Goal: Task Accomplishment & Management: Complete application form

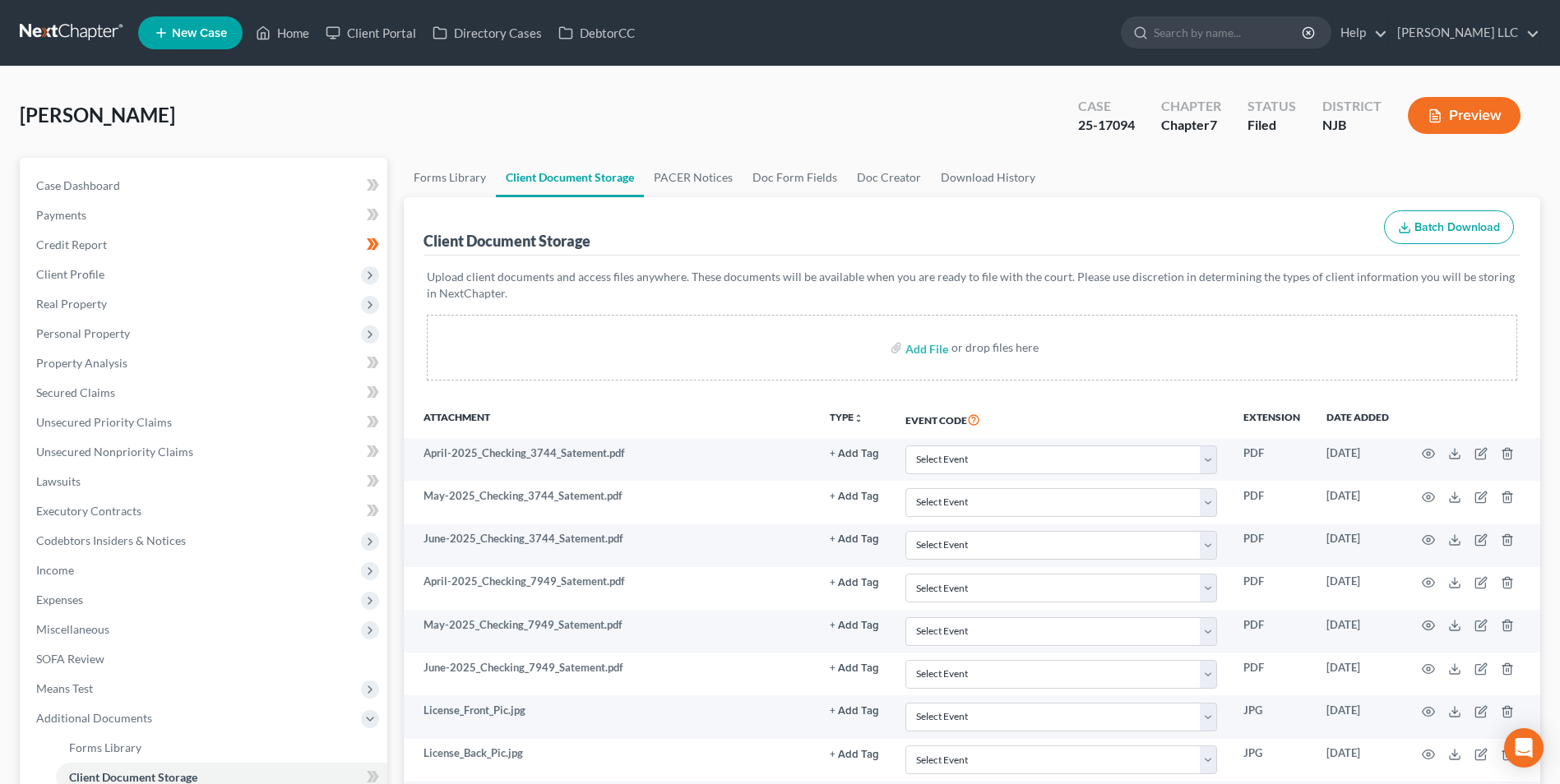
select select "9"
click at [685, 170] on link "PACER Notices" at bounding box center [693, 177] width 98 height 39
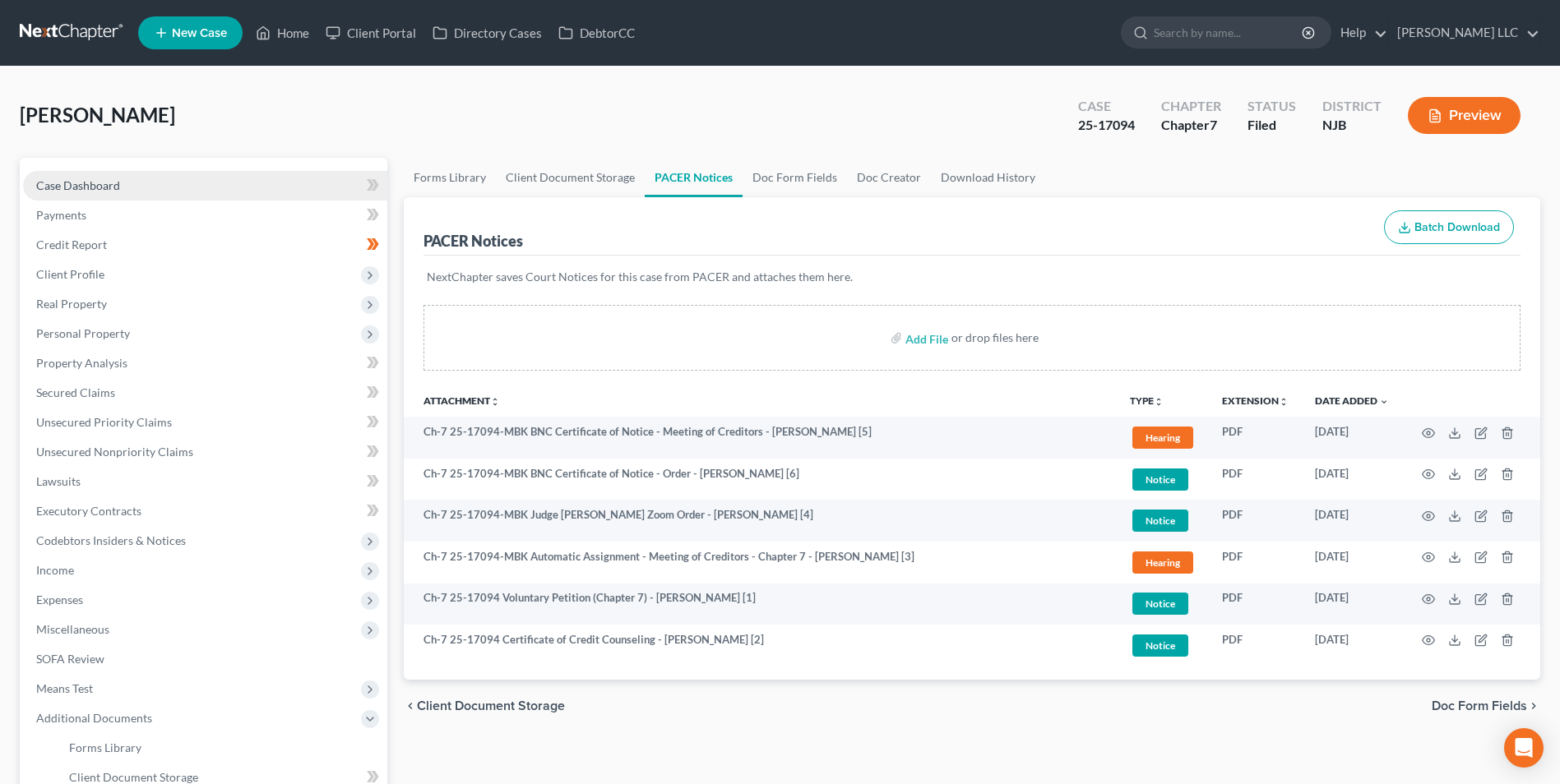
click at [83, 181] on span "Case Dashboard" at bounding box center [78, 185] width 84 height 14
select select "0"
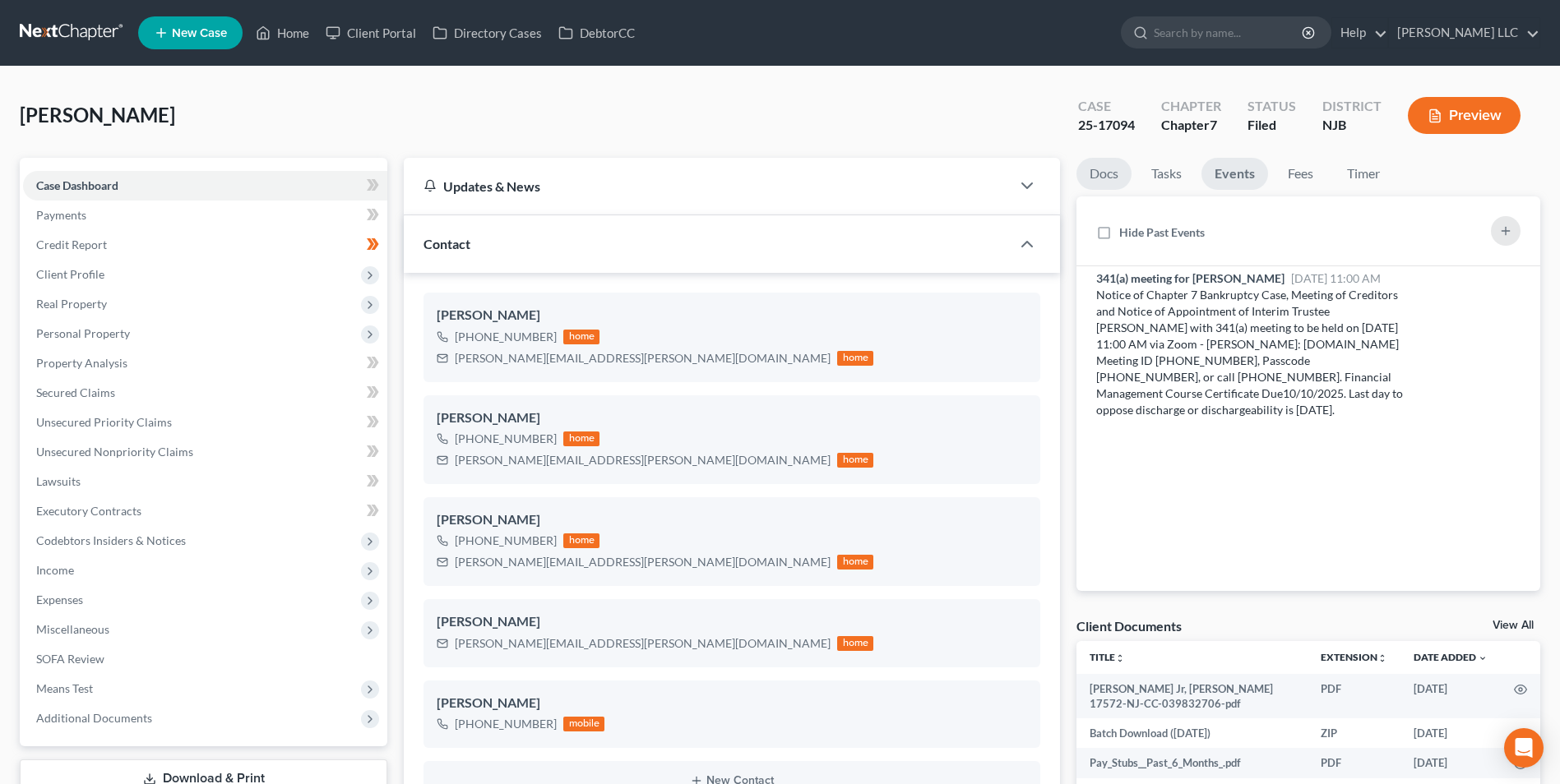
click at [1105, 175] on link "Docs" at bounding box center [1104, 173] width 55 height 32
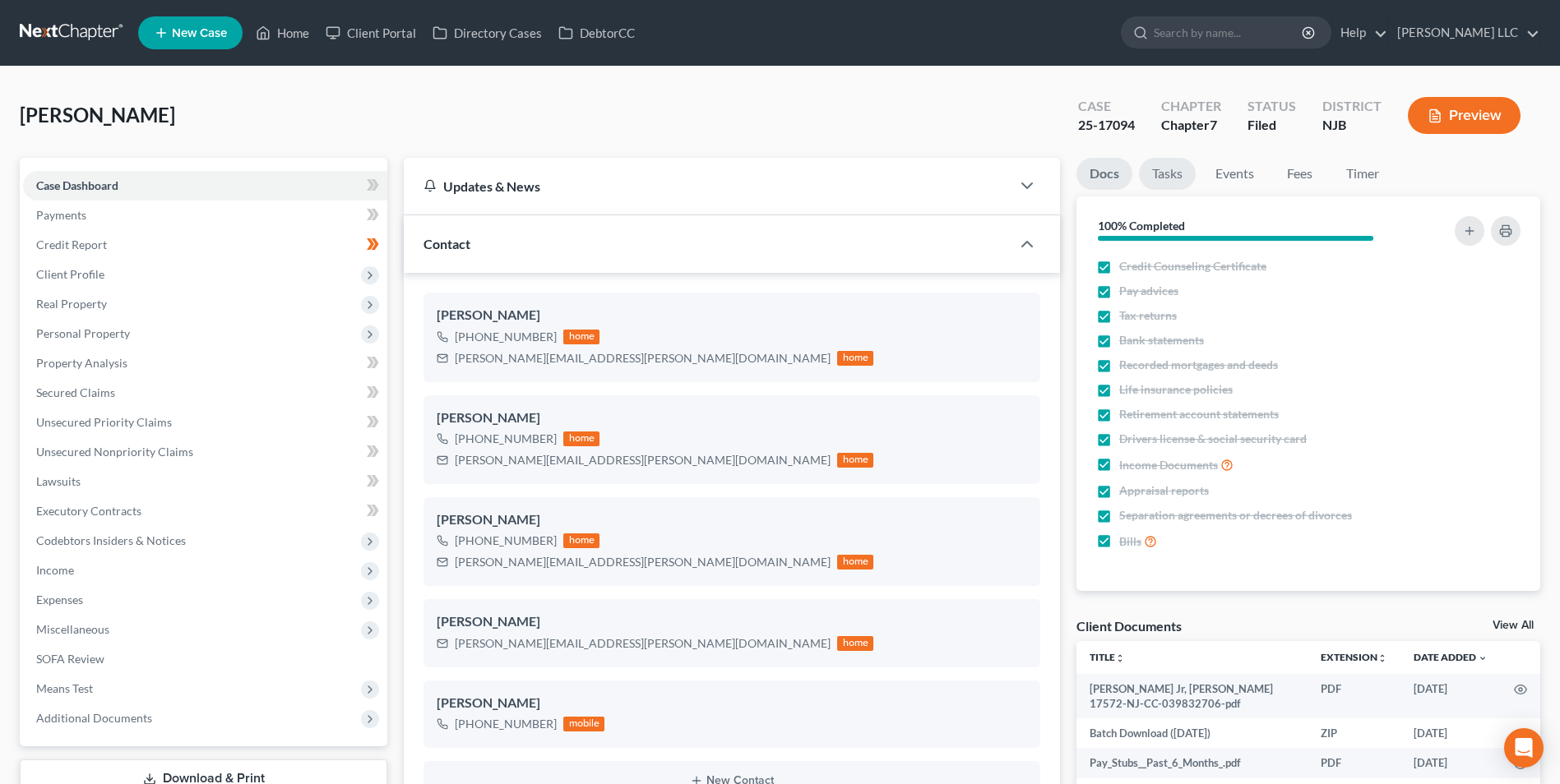
click at [1179, 175] on link "Tasks" at bounding box center [1167, 173] width 57 height 32
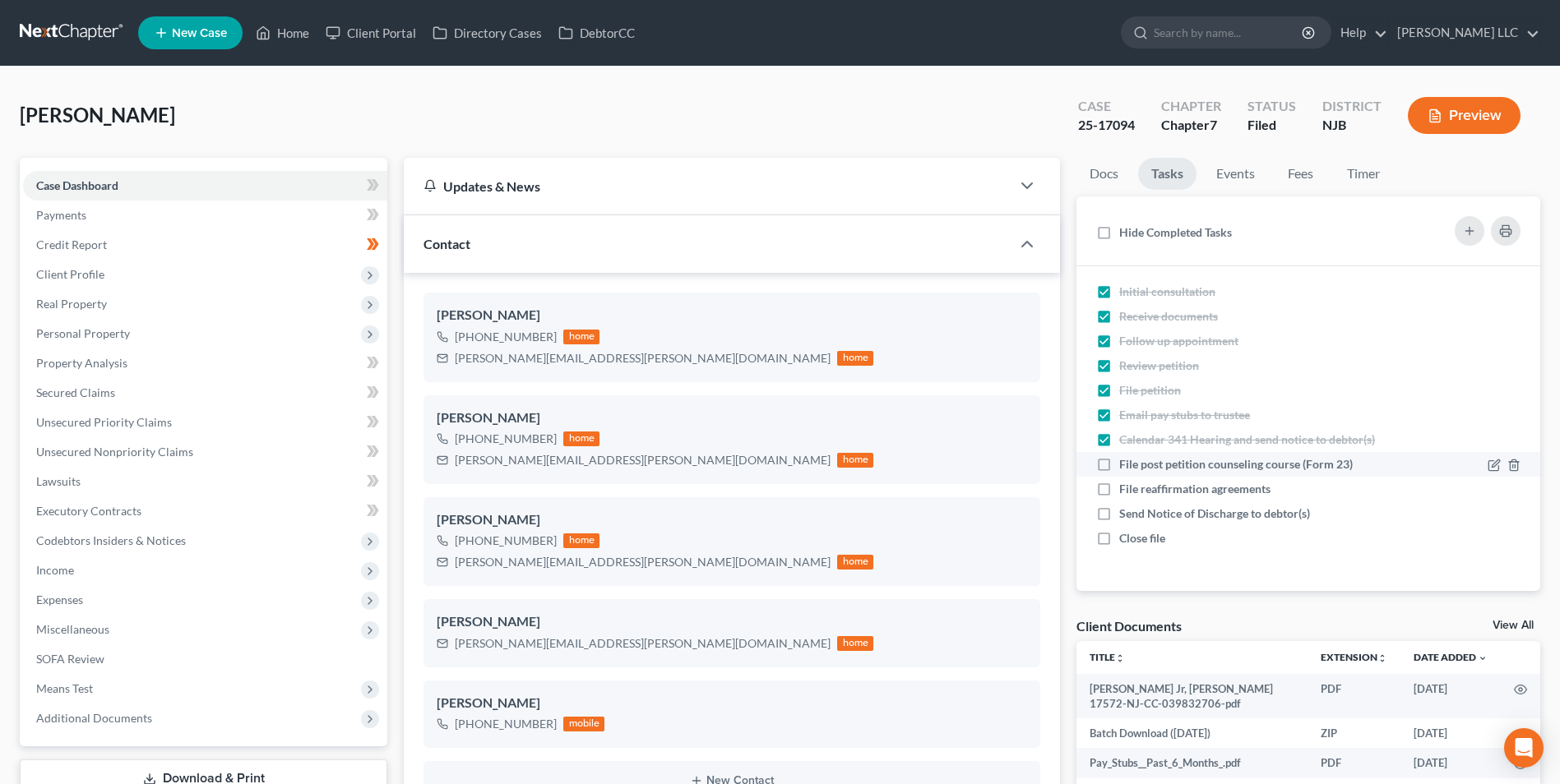
click at [1119, 463] on label "File post petition counseling course (Form 23)" at bounding box center [1242, 464] width 247 height 16
click at [1126, 463] on input "File post petition counseling course (Form 23)" at bounding box center [1131, 461] width 10 height 10
checkbox input "true"
click at [1119, 486] on label "File reaffirmation agreements" at bounding box center [1201, 489] width 164 height 16
click at [1126, 486] on input "File reaffirmation agreements" at bounding box center [1131, 486] width 10 height 10
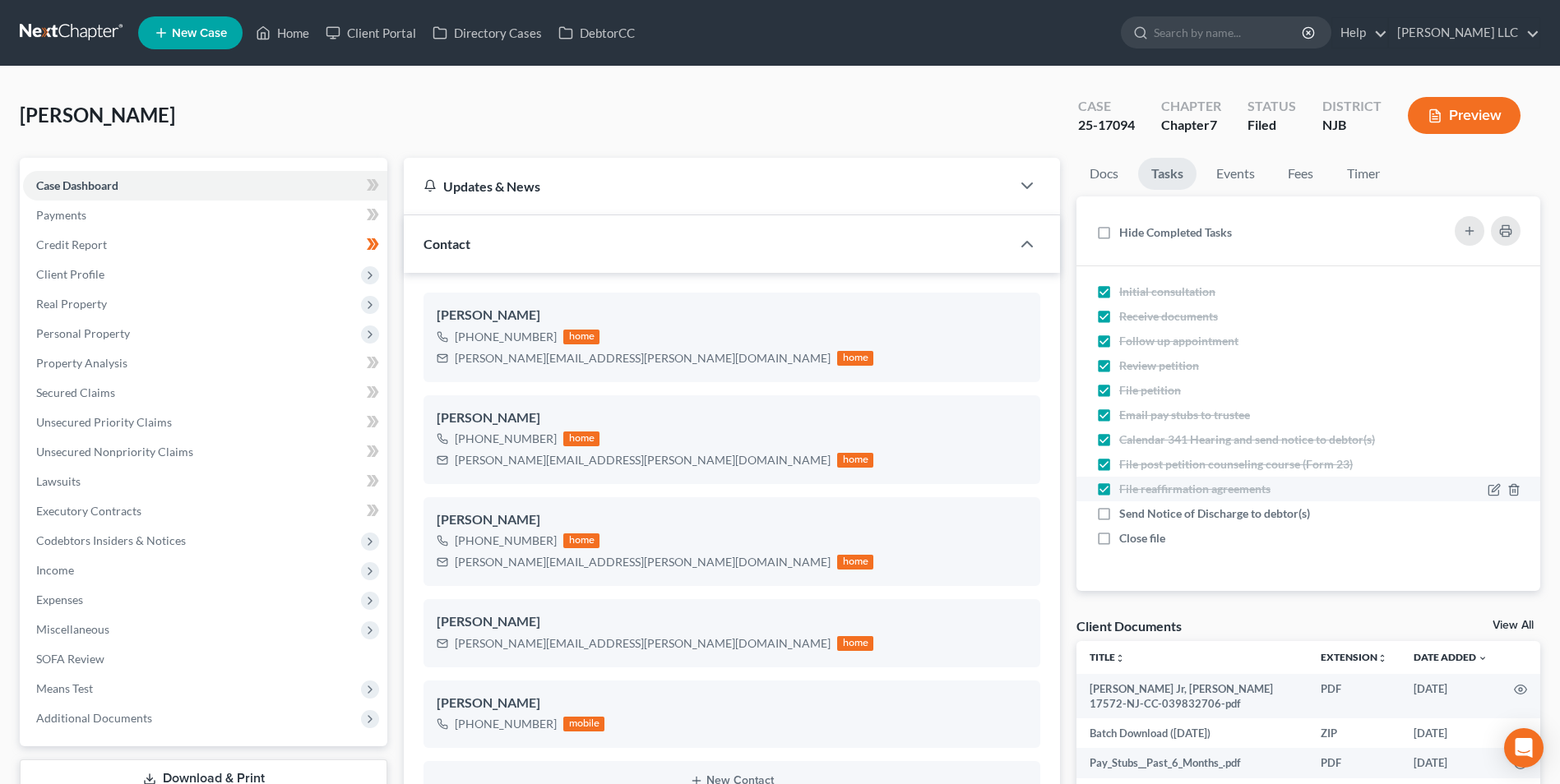
click at [1119, 488] on label "File reaffirmation agreements" at bounding box center [1201, 489] width 164 height 16
click at [1126, 488] on input "File reaffirmation agreements" at bounding box center [1131, 486] width 10 height 10
checkbox input "false"
click at [97, 394] on span "Secured Claims" at bounding box center [75, 392] width 79 height 14
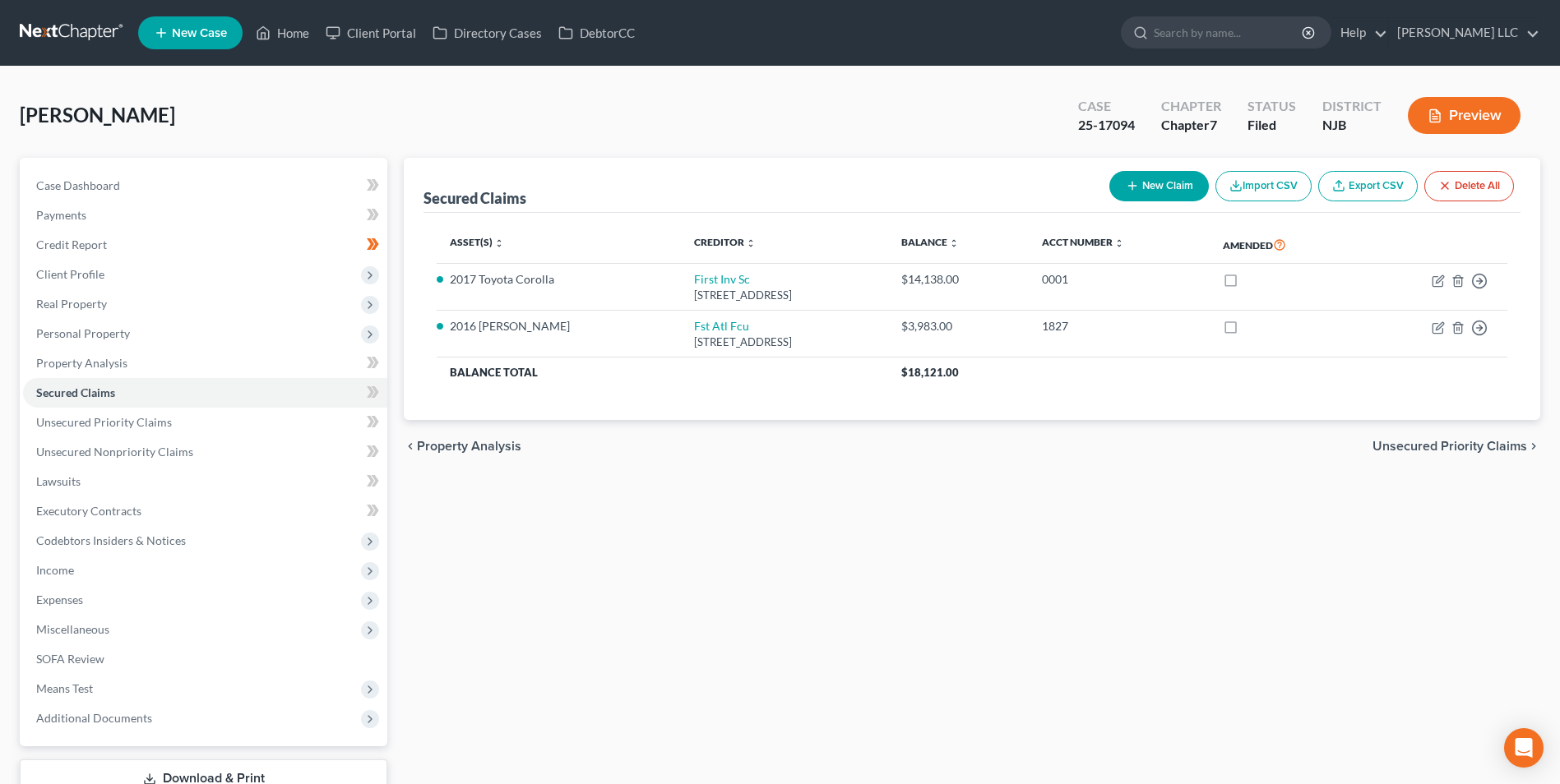
click at [67, 21] on link at bounding box center [72, 33] width 105 height 30
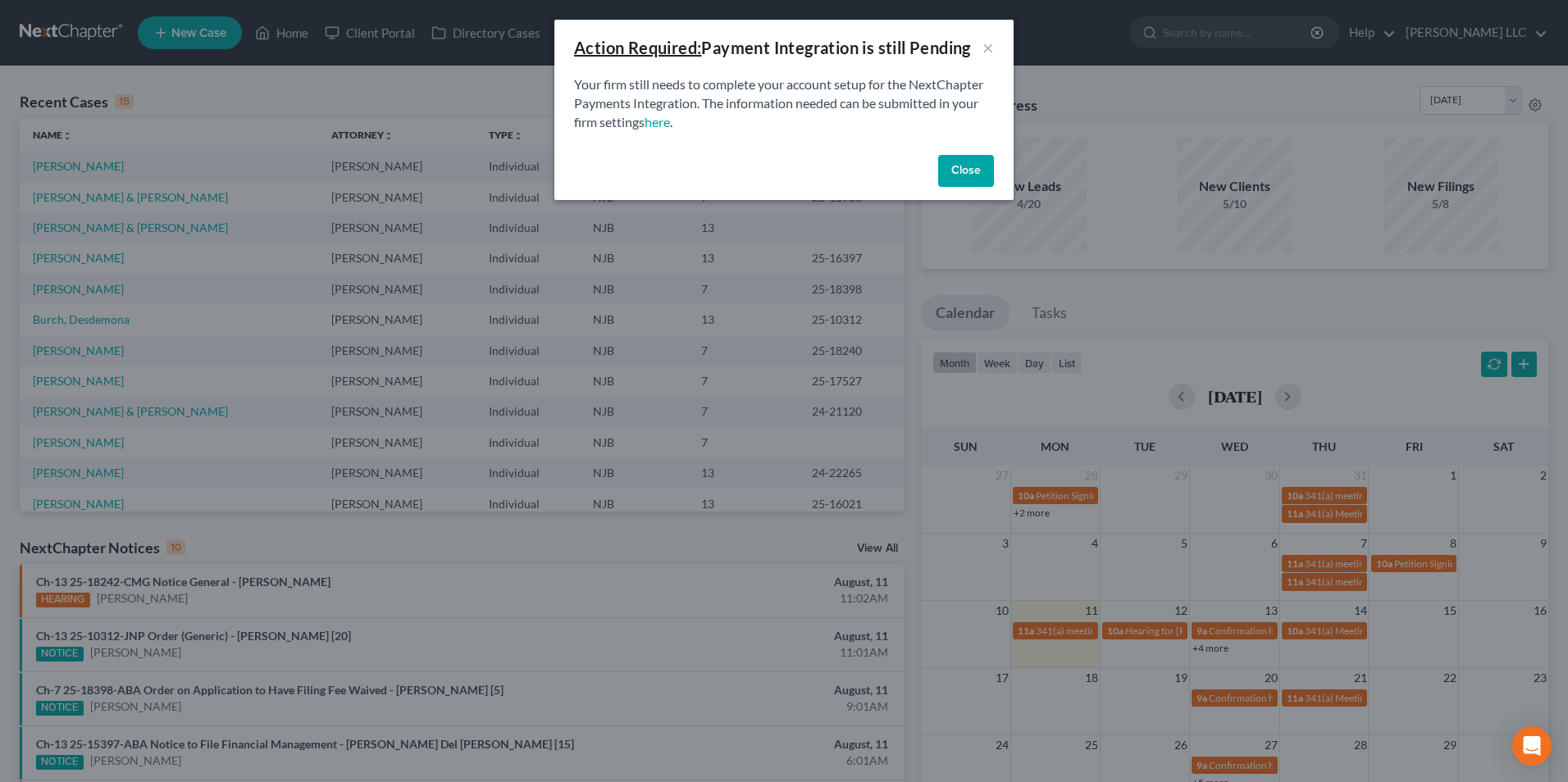
click at [967, 172] on button "Close" at bounding box center [966, 172] width 56 height 32
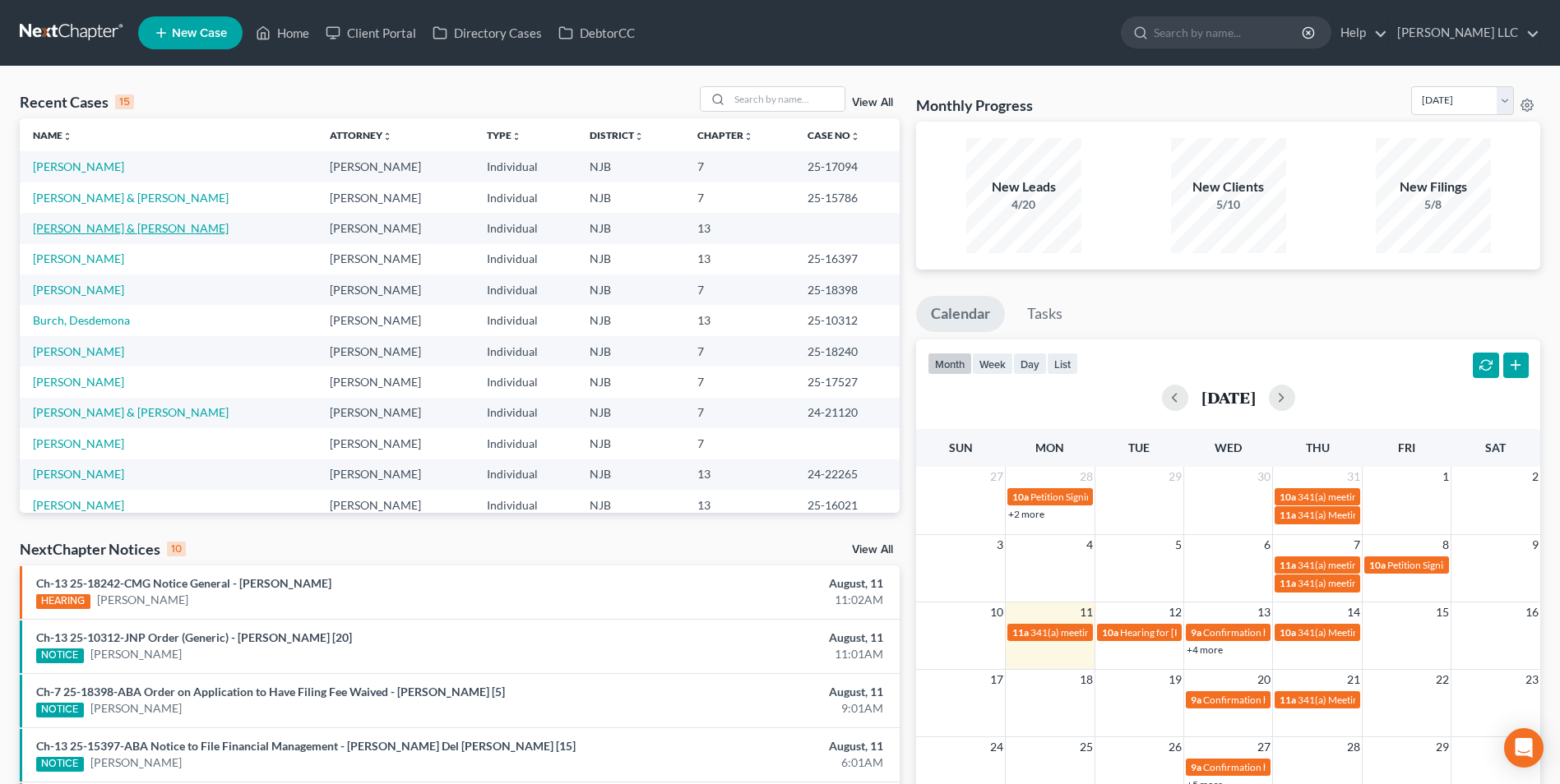
click at [82, 231] on link "[PERSON_NAME] & [PERSON_NAME]" at bounding box center [130, 228] width 196 height 14
select select "1"
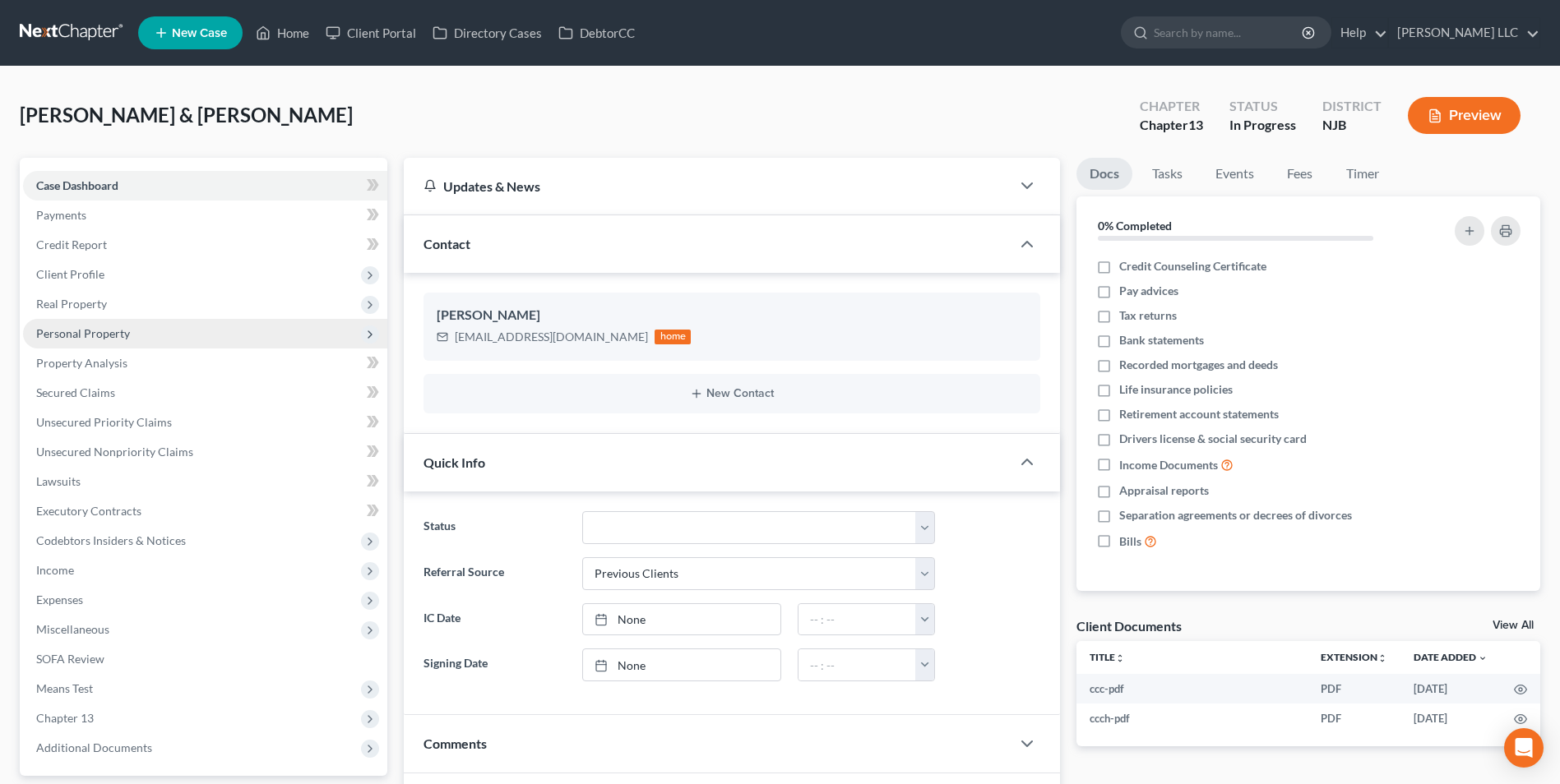
click at [134, 334] on span "Personal Property" at bounding box center [205, 334] width 364 height 30
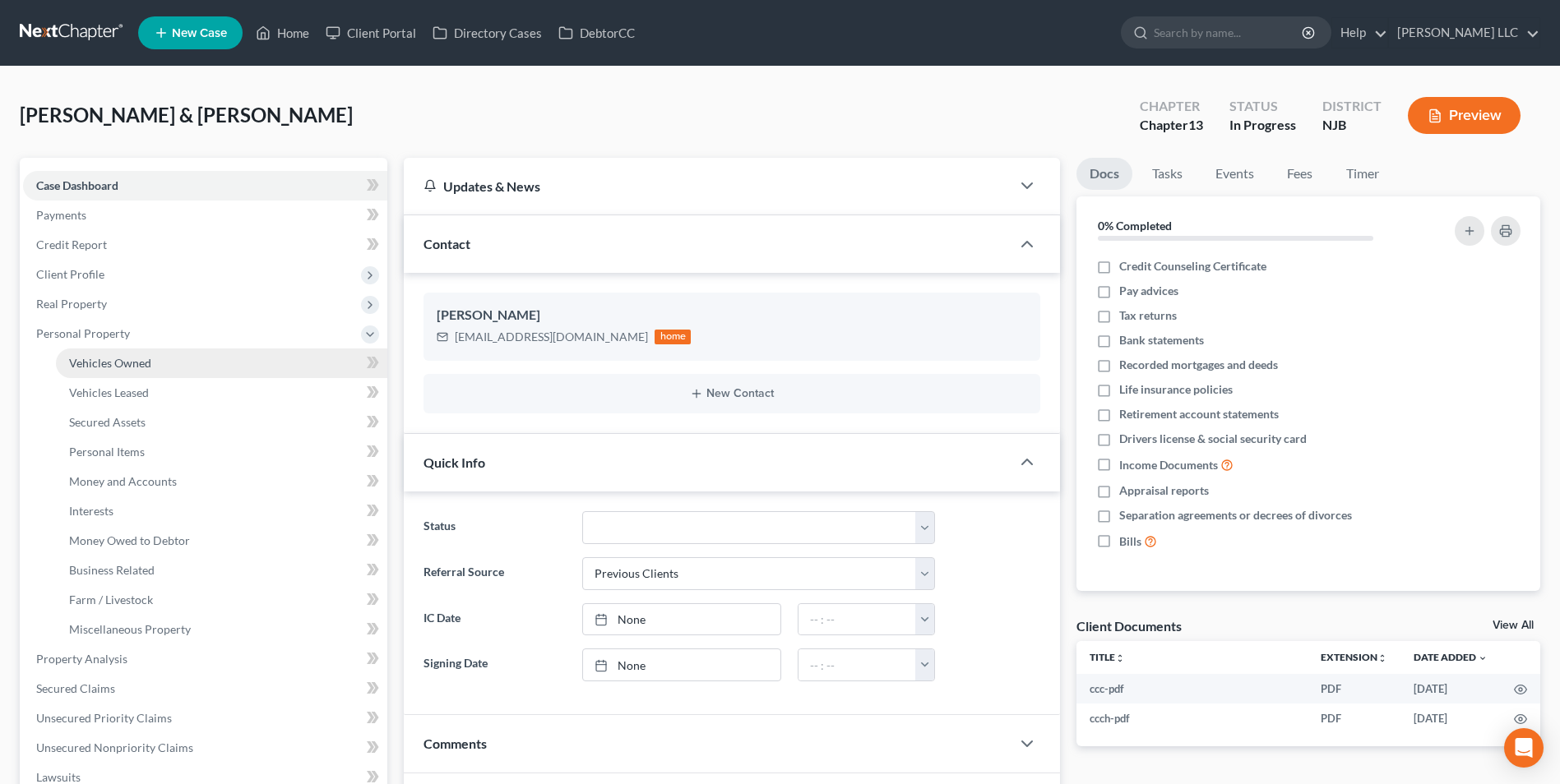
click at [152, 365] on link "Vehicles Owned" at bounding box center [221, 363] width 331 height 30
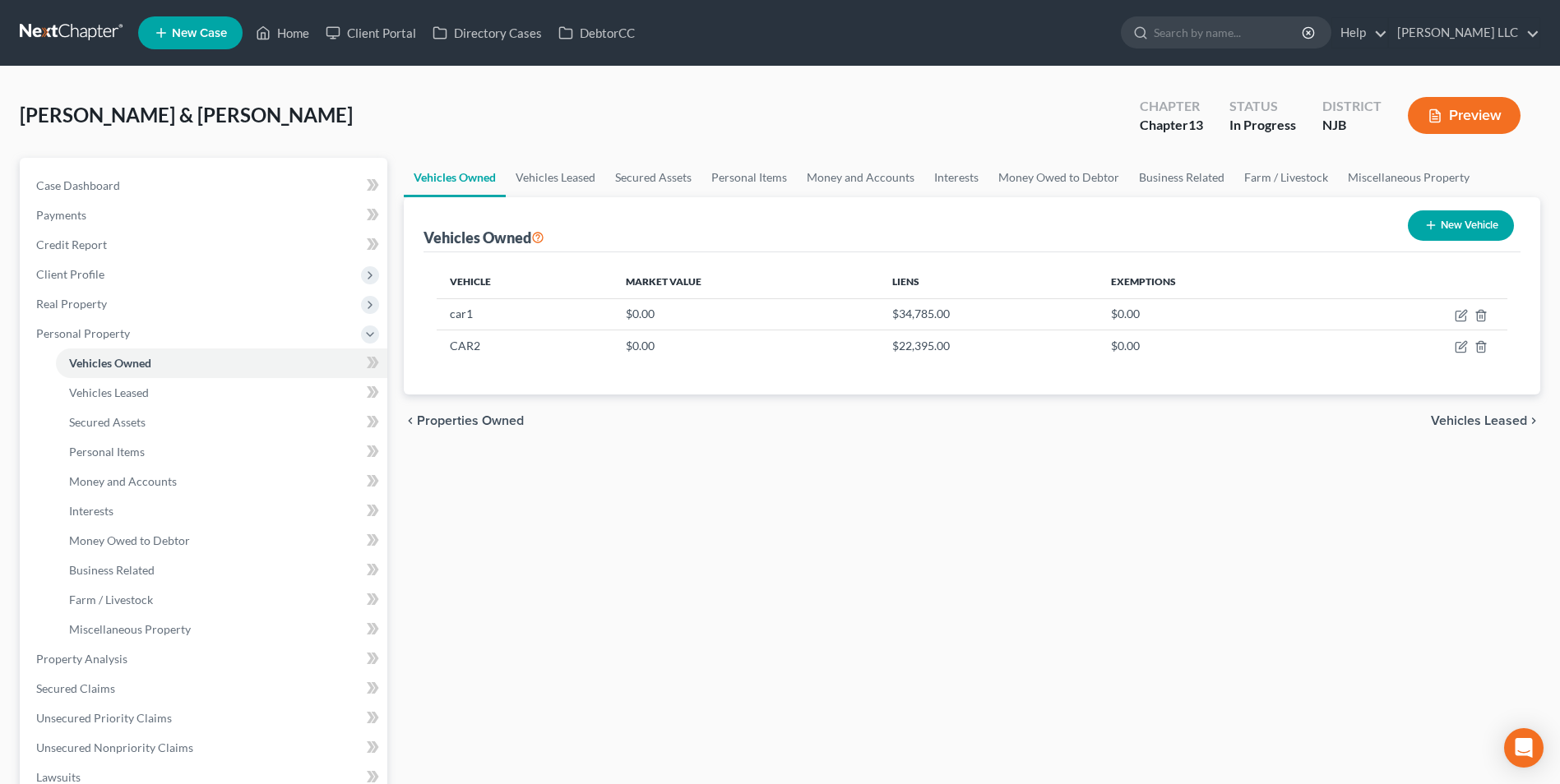
click at [1486, 415] on span "Vehicles Leased" at bounding box center [1479, 420] width 96 height 13
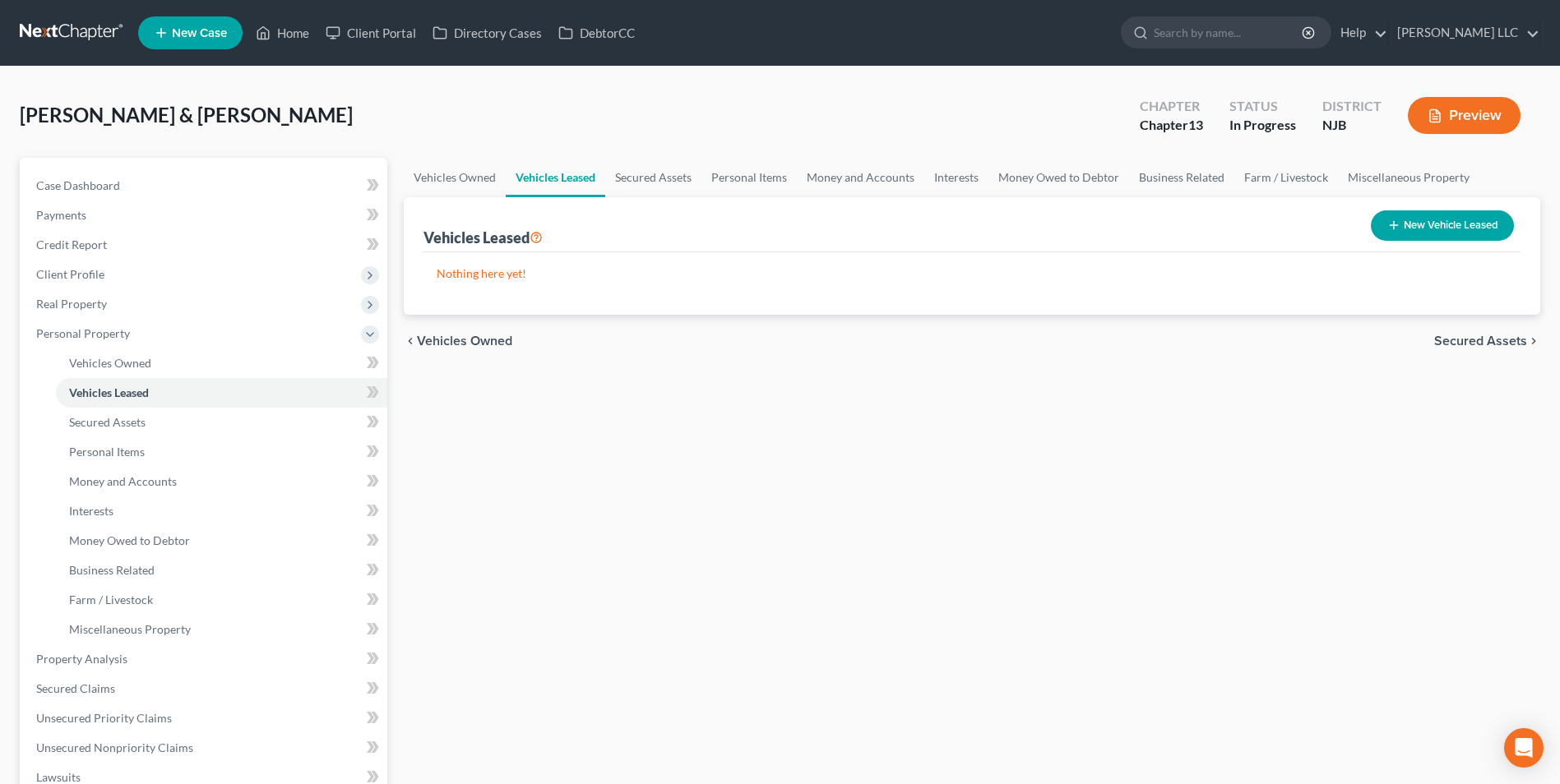
click at [1473, 336] on span "Secured Assets" at bounding box center [1480, 341] width 93 height 13
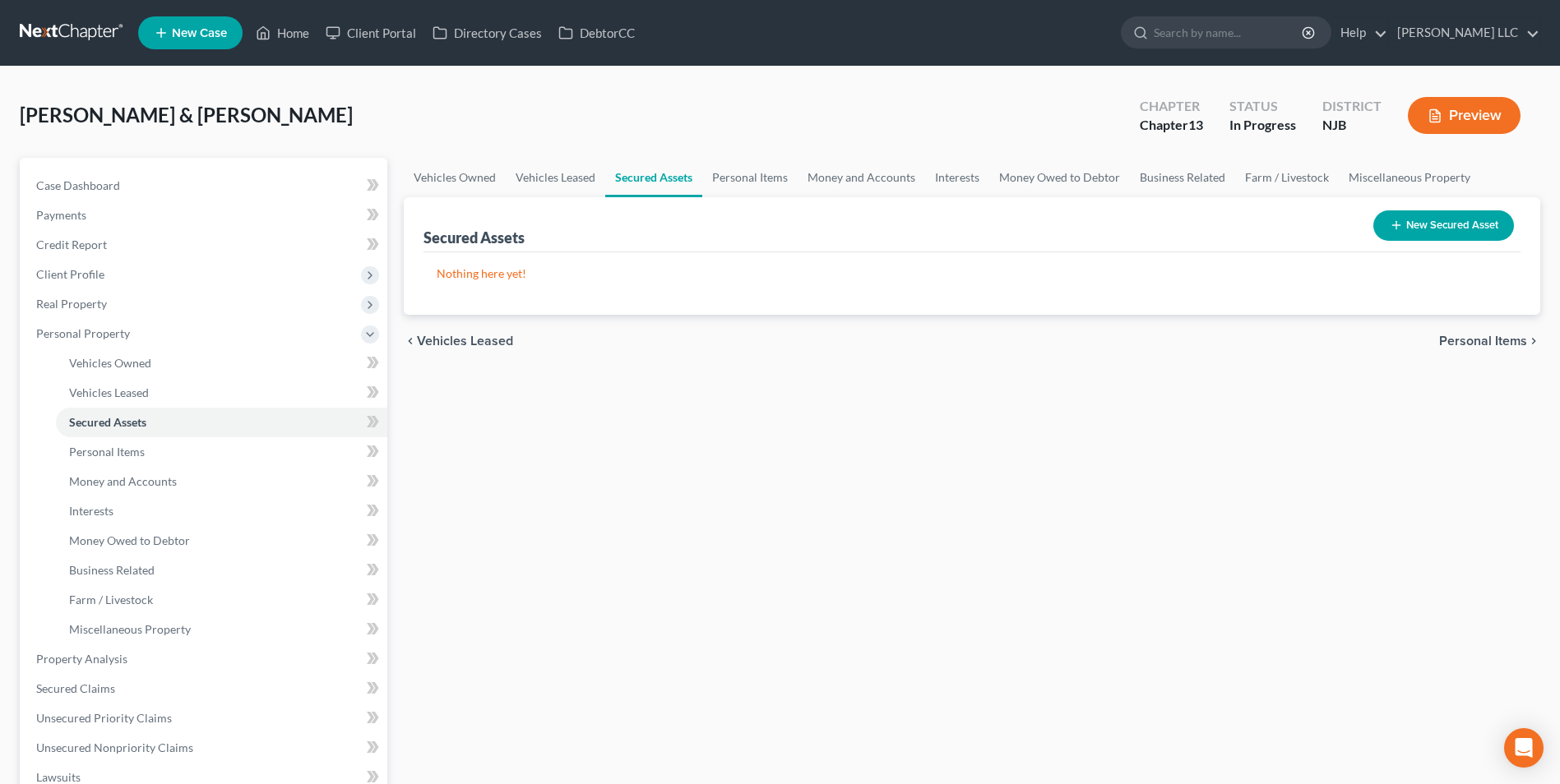
click at [1474, 344] on span "Personal Items" at bounding box center [1483, 341] width 88 height 13
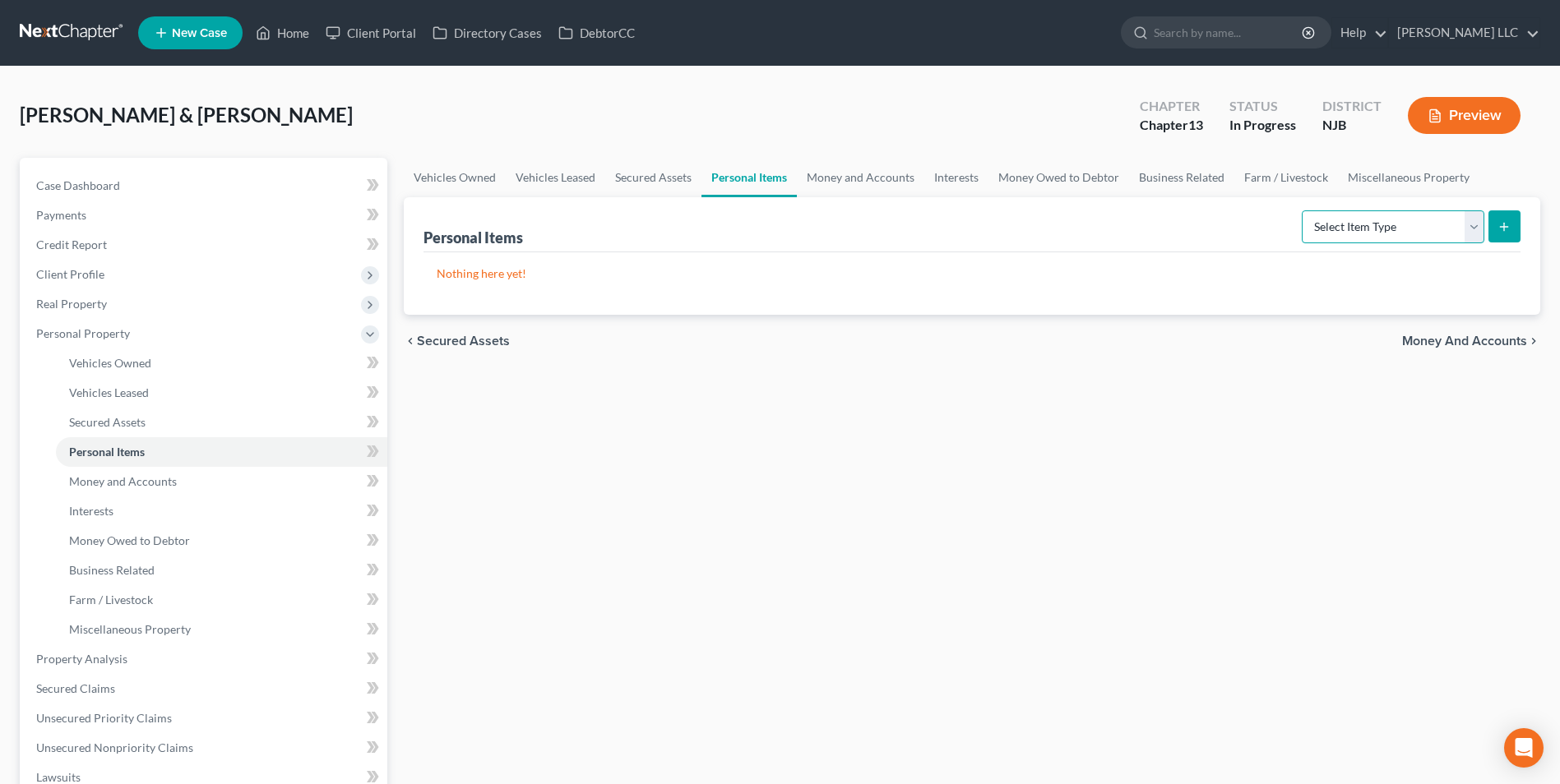
click at [1364, 224] on select "Select Item Type Clothing Collectibles Of Value Electronics Firearms Household …" at bounding box center [1392, 227] width 182 height 33
select select "clothing"
click at [1303, 211] on select "Select Item Type Clothing Collectibles Of Value Electronics Firearms Household …" at bounding box center [1392, 227] width 182 height 33
click at [1499, 232] on icon "submit" at bounding box center [1503, 226] width 13 height 13
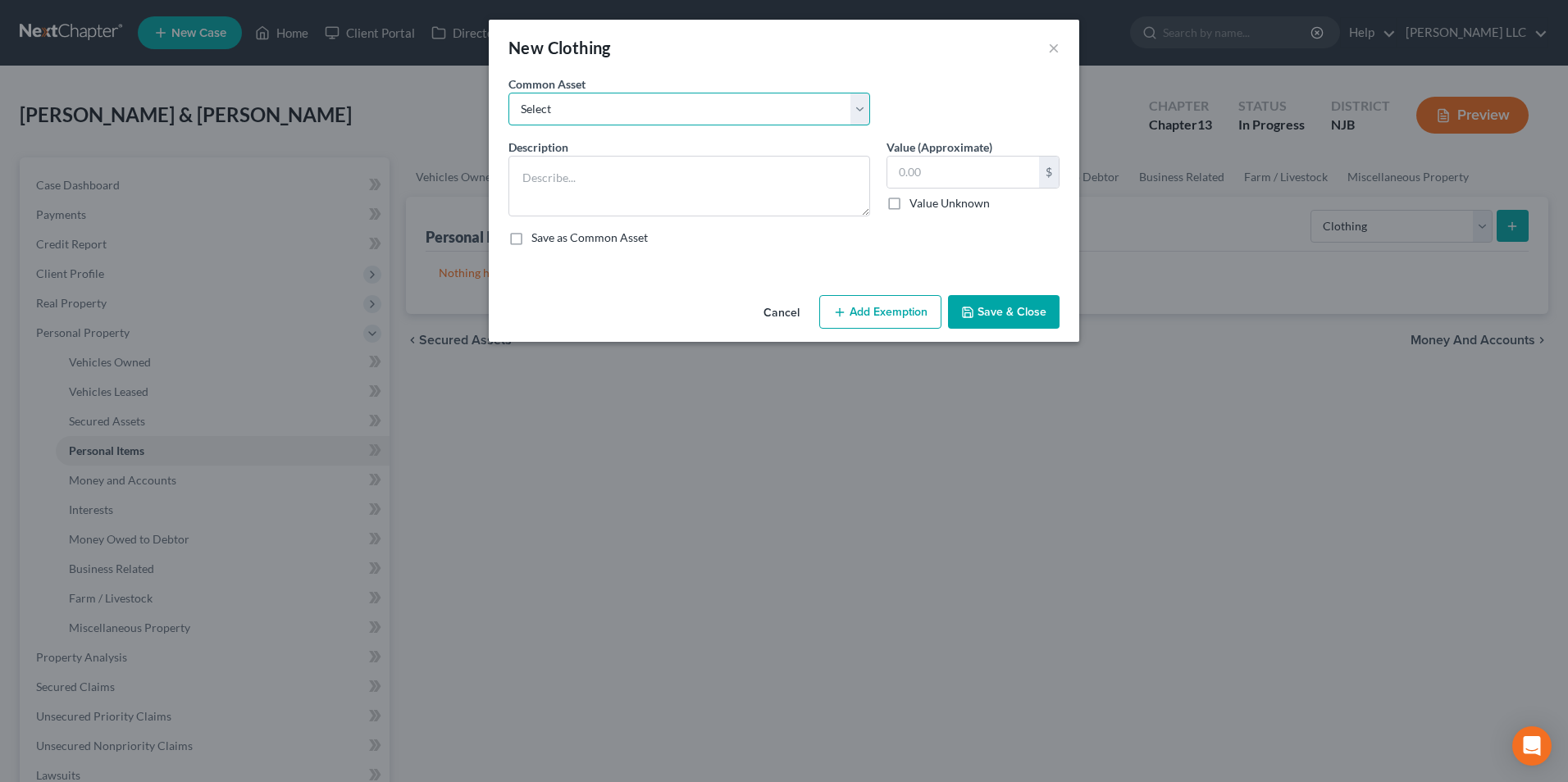
click at [595, 115] on select "Select Everyday clothing" at bounding box center [689, 109] width 362 height 32
select select "0"
click at [508, 93] on select "Select Everyday clothing" at bounding box center [689, 109] width 362 height 32
type textarea "Everyday clothing"
type input "500.00"
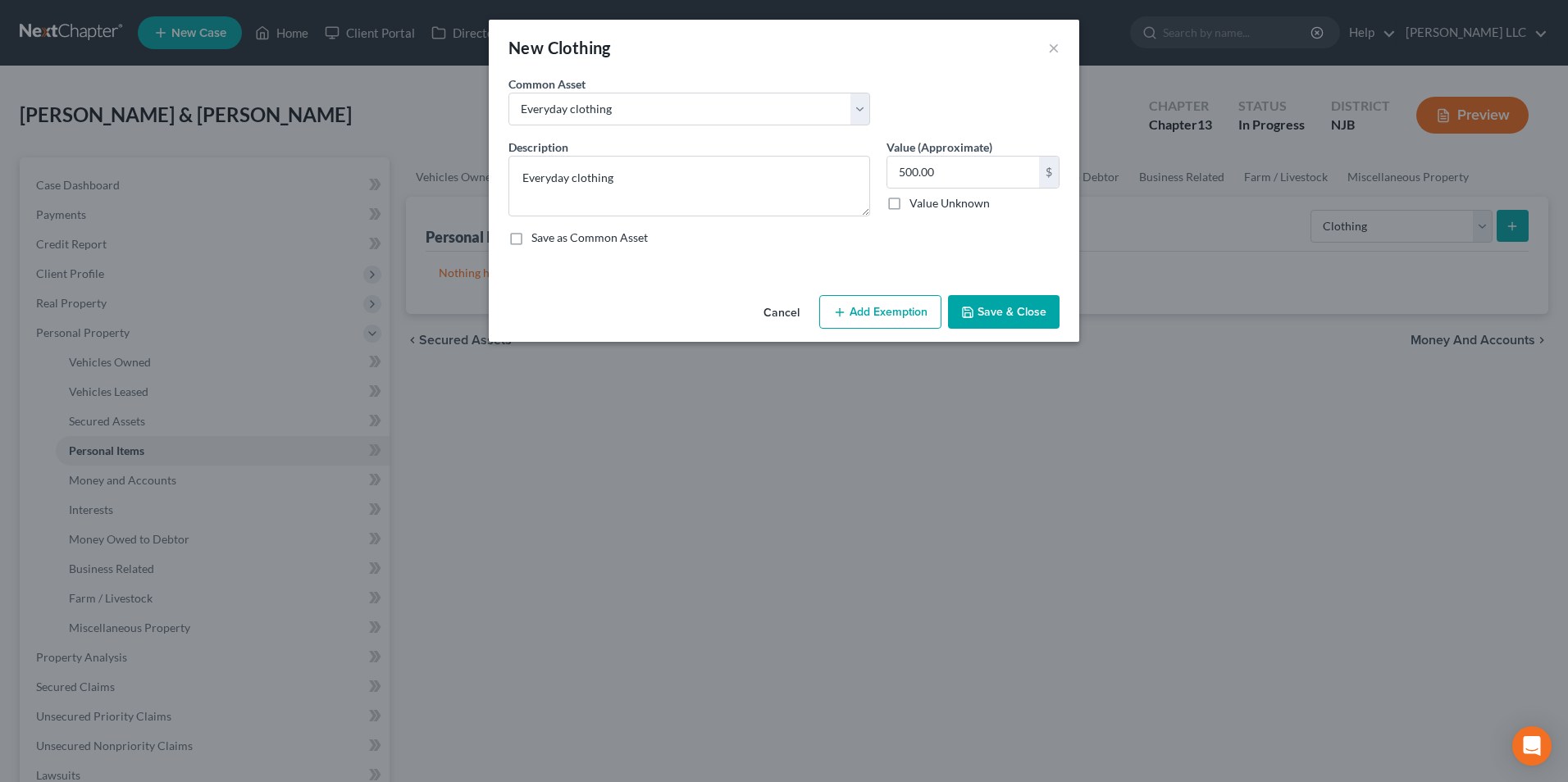
click at [853, 306] on button "Add Exemption" at bounding box center [880, 312] width 122 height 34
select select "2"
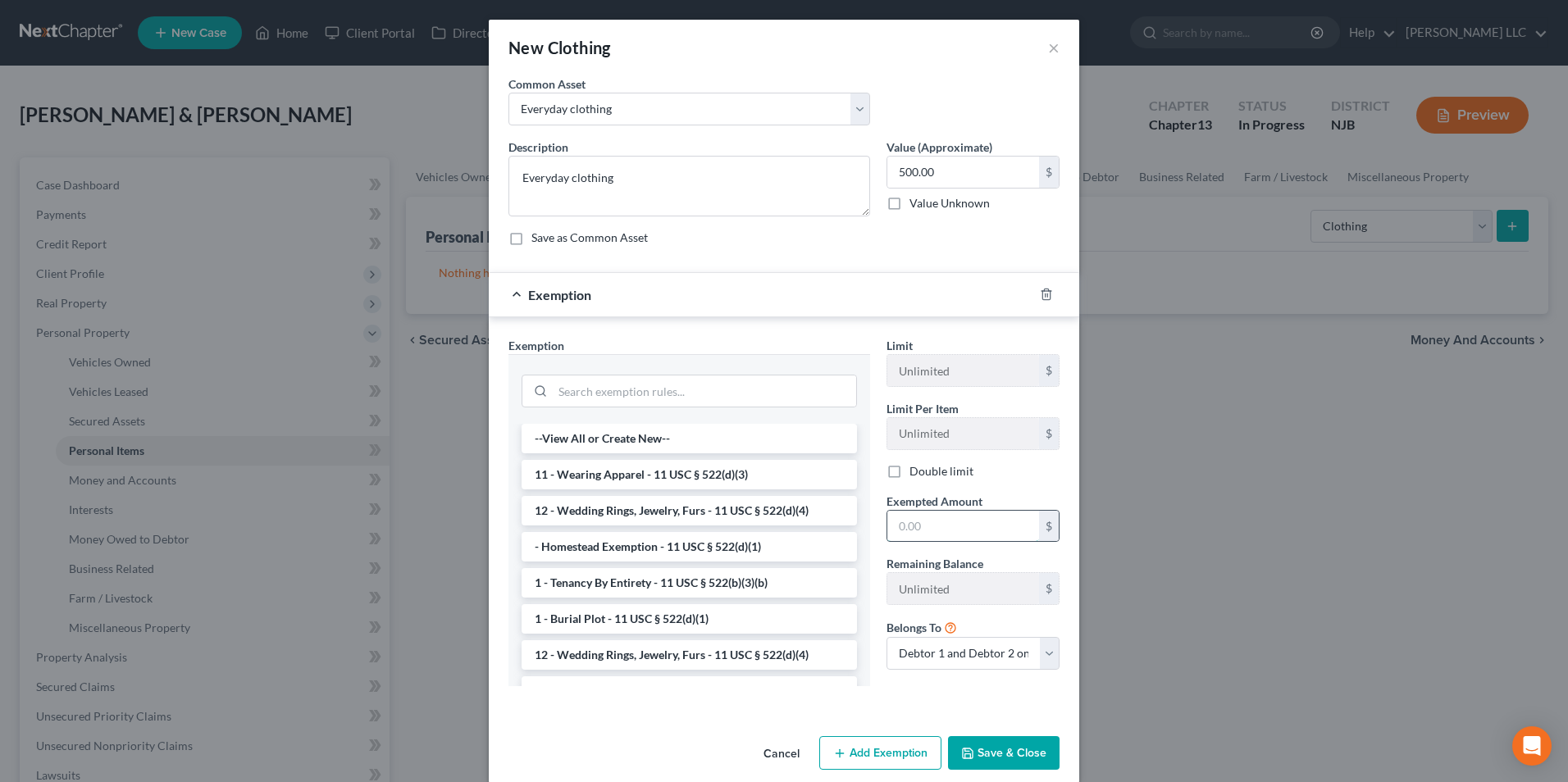
click at [929, 526] on input "text" at bounding box center [963, 526] width 152 height 31
type input "500"
click at [624, 479] on li "11 - Wearing Apparel - 11 USC § 522(d)(3)" at bounding box center [689, 475] width 336 height 30
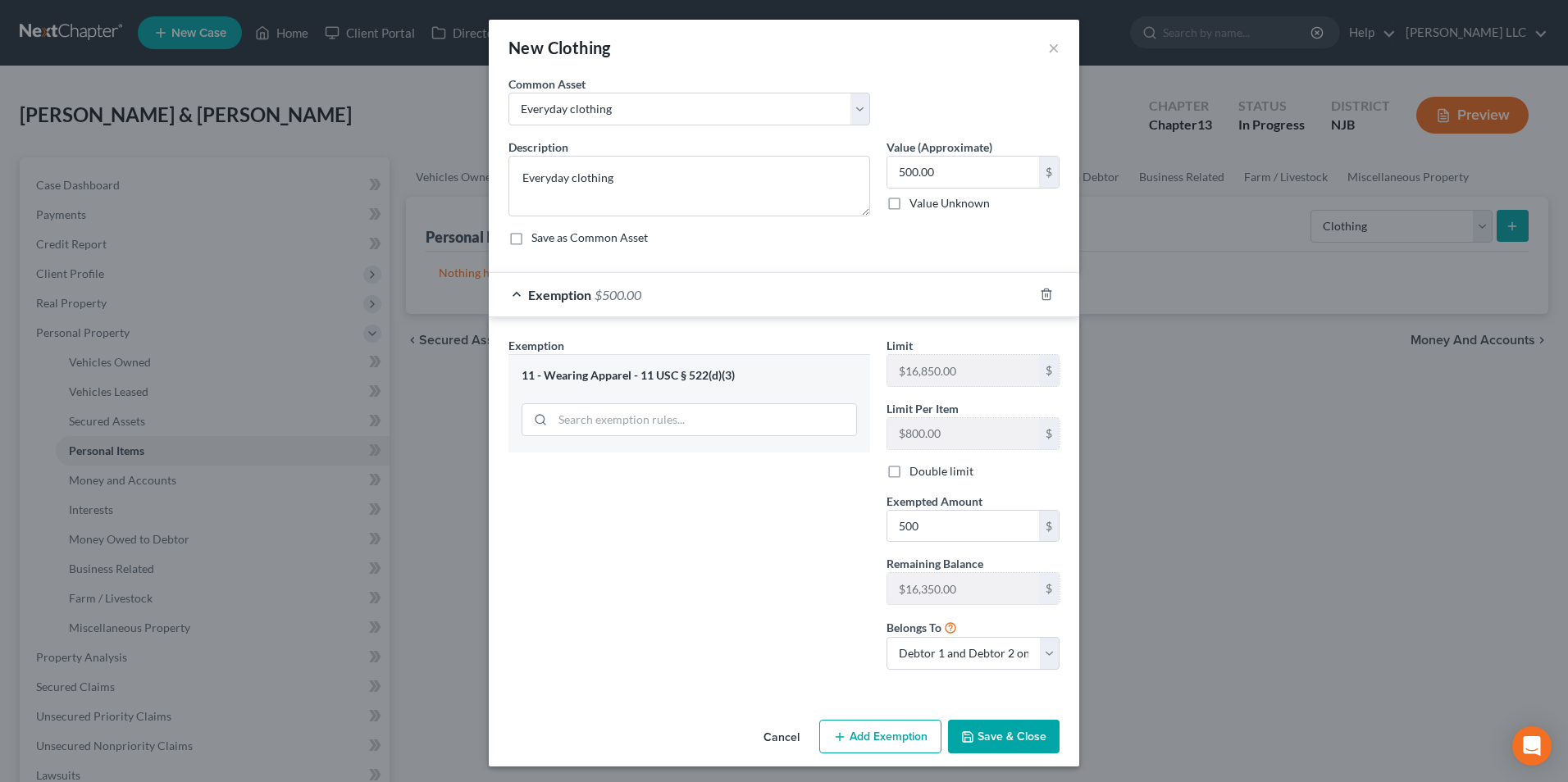
click at [1014, 736] on button "Save & Close" at bounding box center [1003, 737] width 112 height 34
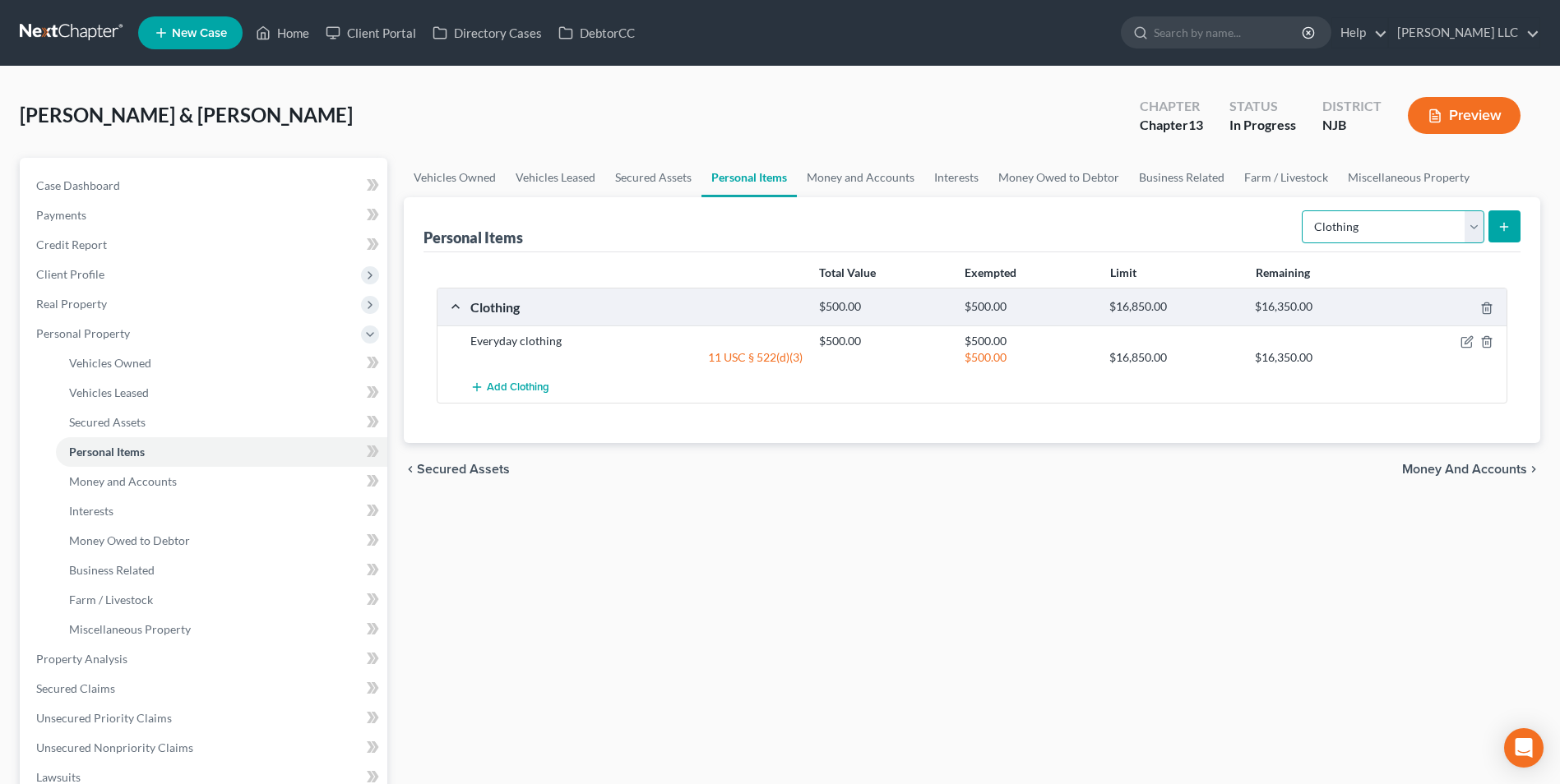
click at [1361, 230] on select "Select Item Type Clothing Collectibles Of Value Electronics Firearms Household …" at bounding box center [1392, 227] width 182 height 33
select select "electronics"
click at [1303, 211] on select "Select Item Type Clothing Collectibles Of Value Electronics Firearms Household …" at bounding box center [1392, 227] width 182 height 33
click at [1507, 228] on icon "submit" at bounding box center [1503, 226] width 13 height 13
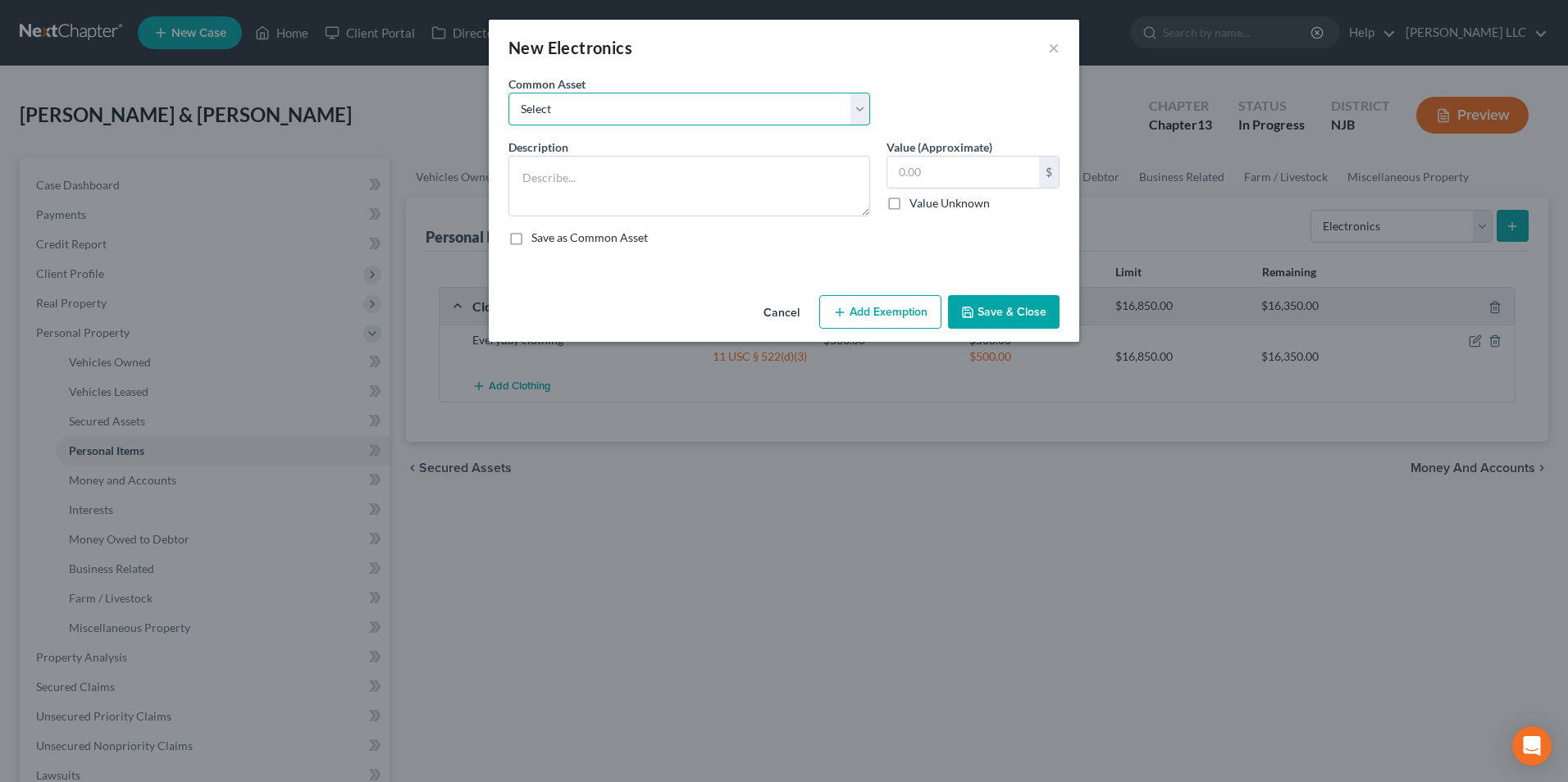
click at [658, 103] on select "Select Normal electronics" at bounding box center [689, 109] width 362 height 32
select select "0"
click at [508, 93] on select "Select Normal electronics" at bounding box center [689, 109] width 362 height 32
type textarea "Normal electronics"
type input "500.00"
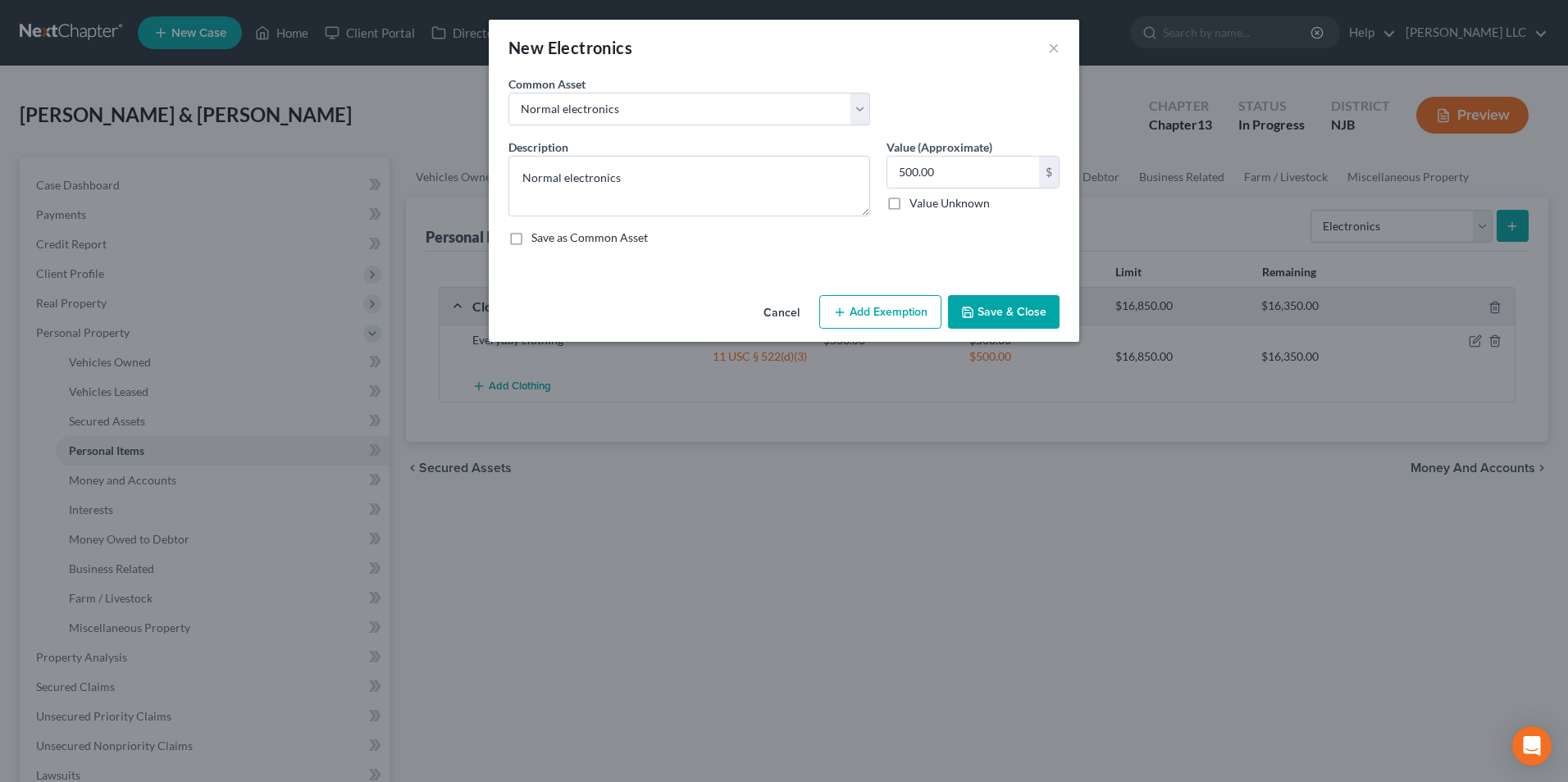
click at [866, 318] on button "Add Exemption" at bounding box center [880, 312] width 122 height 34
select select "2"
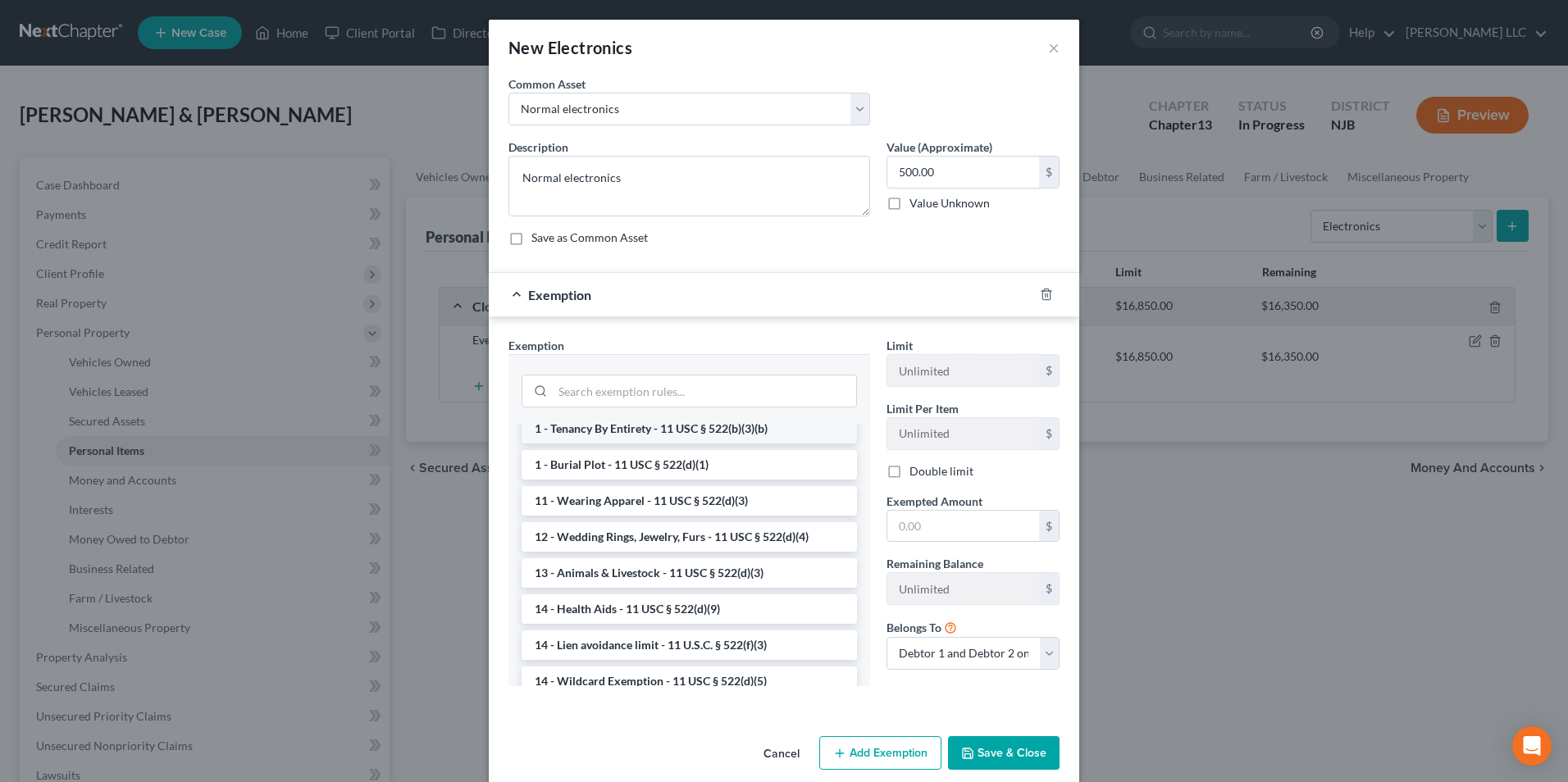
scroll to position [164, 0]
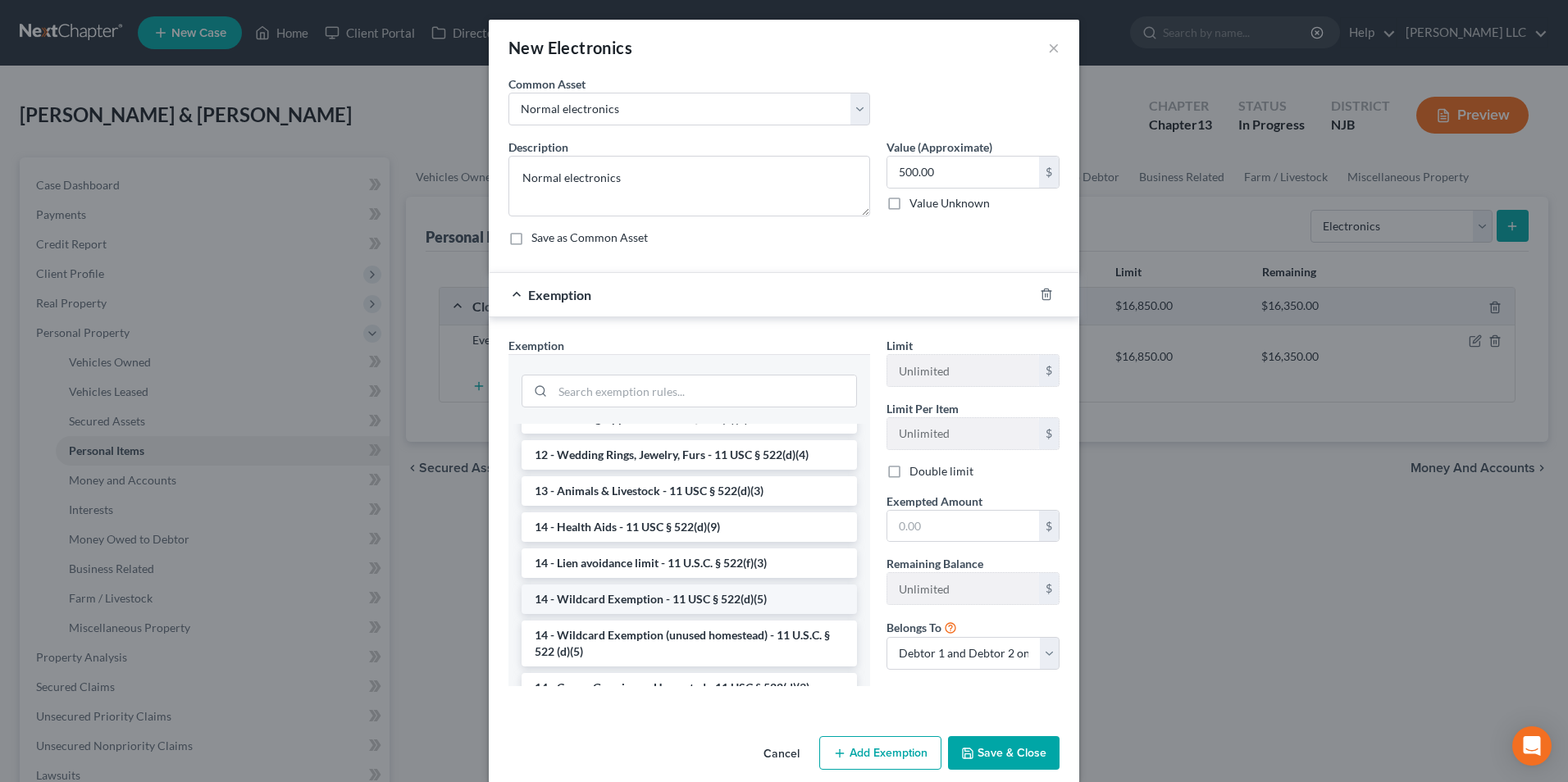
click at [638, 601] on li "14 - Wildcard Exemption - 11 USC § 522(d)(5)" at bounding box center [689, 599] width 336 height 30
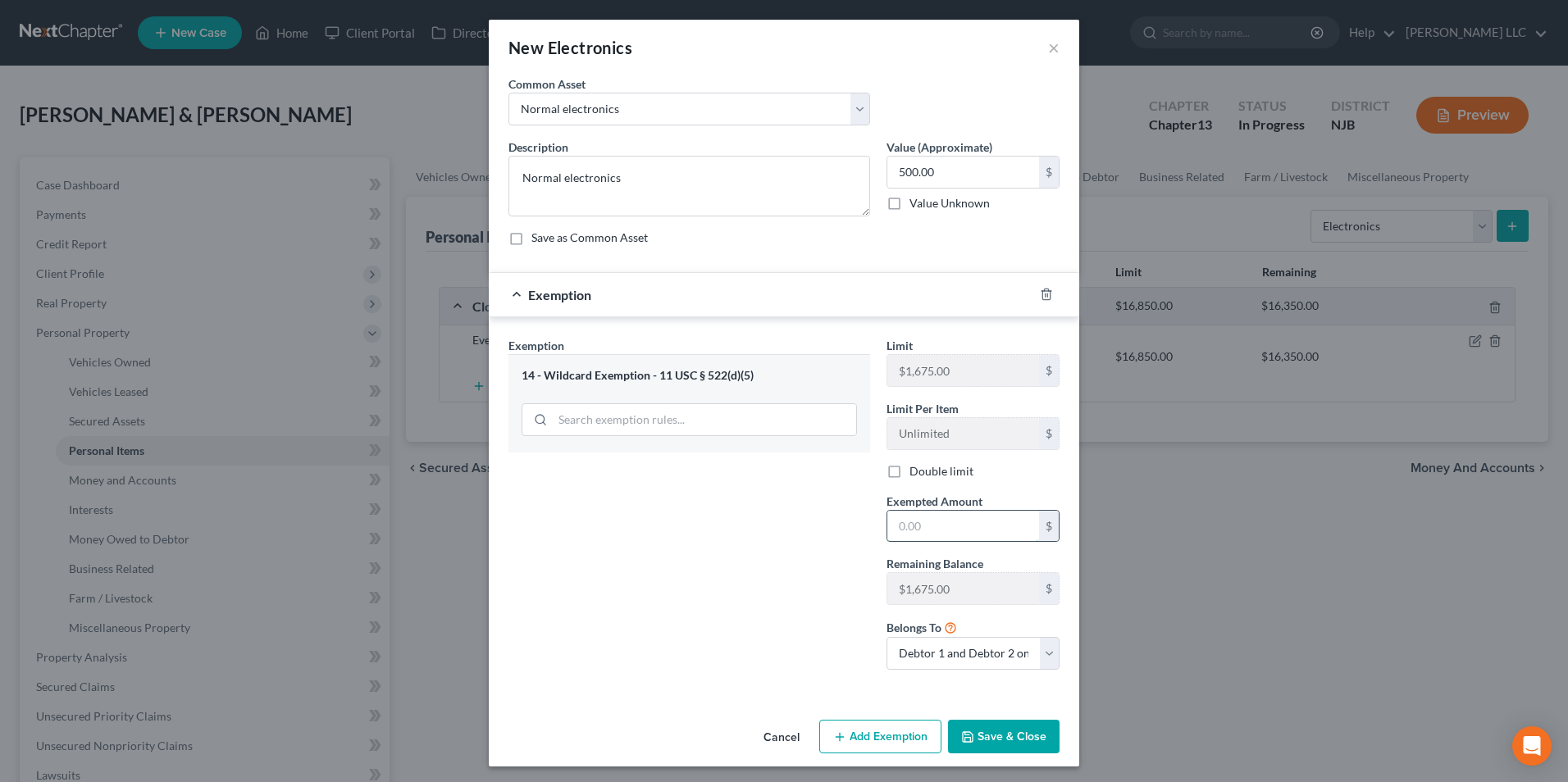
click at [925, 526] on input "text" at bounding box center [963, 526] width 152 height 31
type input "500"
click at [675, 585] on div "Exemption Set must be selected for CA. Exemption * 14 - Wildcard Exemption - 11…" at bounding box center [689, 510] width 378 height 346
click at [1045, 291] on polyline "button" at bounding box center [1047, 291] width 10 height 0
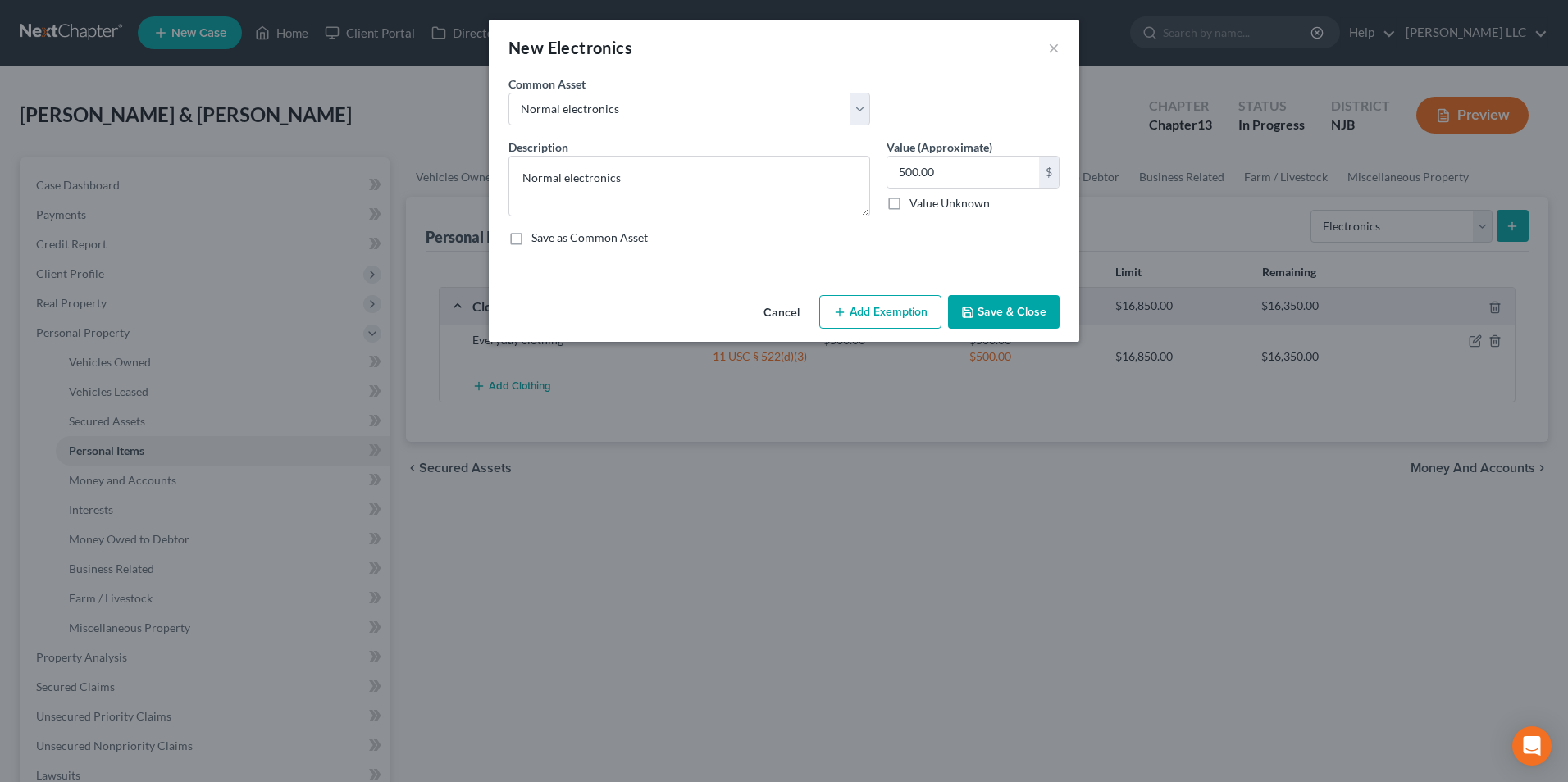
click at [875, 312] on button "Add Exemption" at bounding box center [880, 312] width 122 height 34
select select "2"
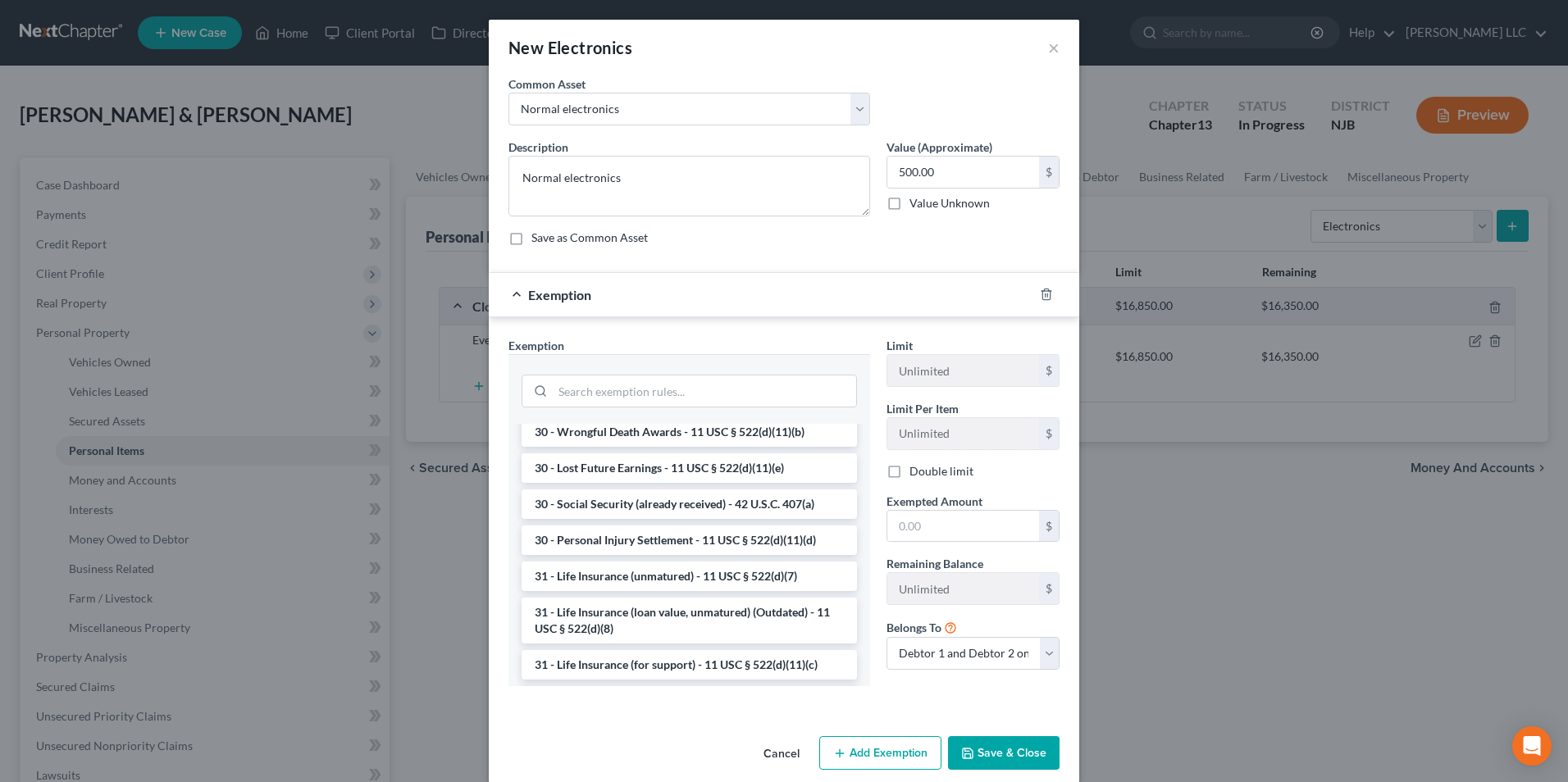
scroll to position [1318, 0]
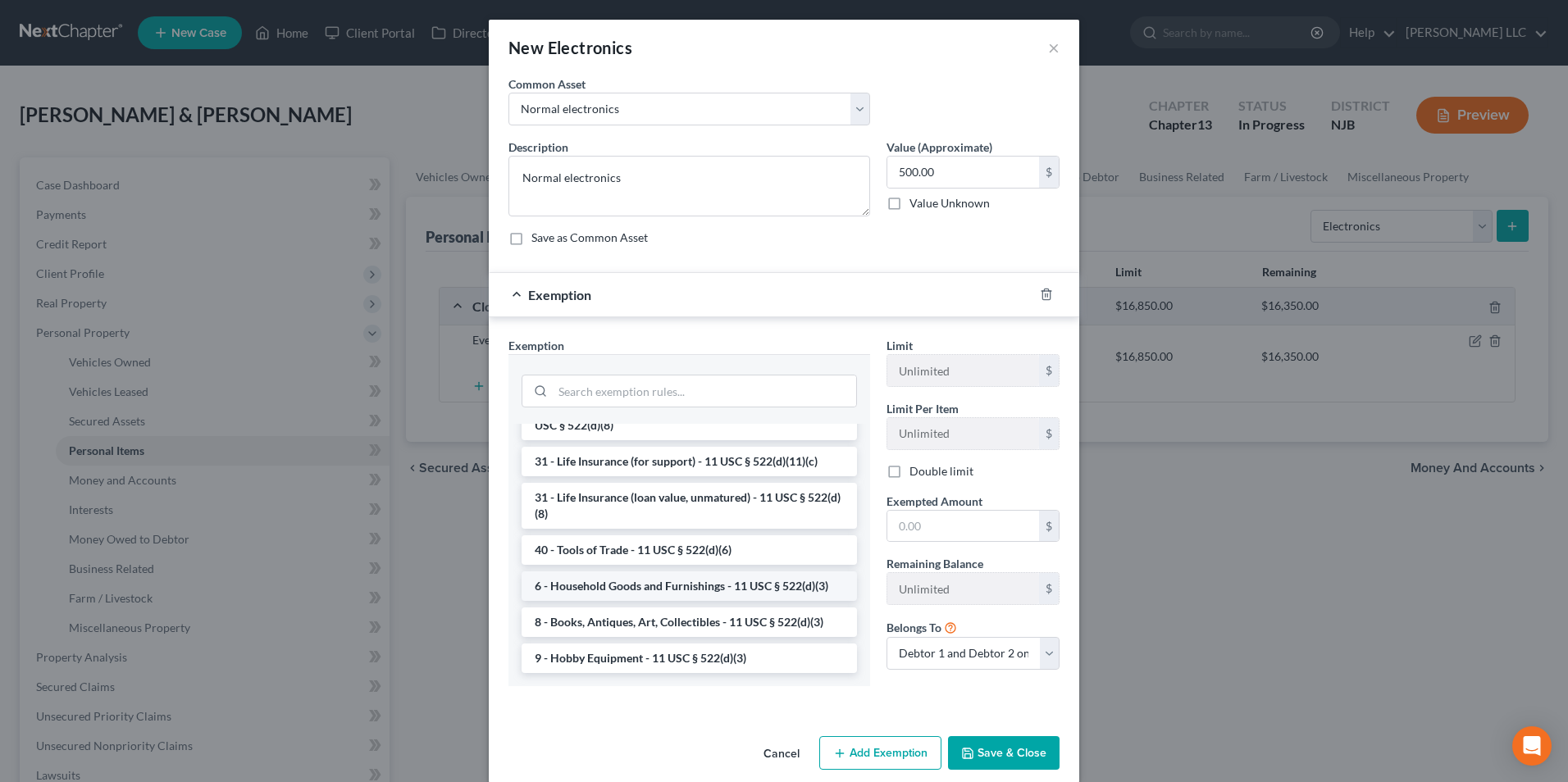
click at [621, 591] on li "6 - Household Goods and Furnishings - 11 USC § 522(d)(3)" at bounding box center [689, 586] width 336 height 30
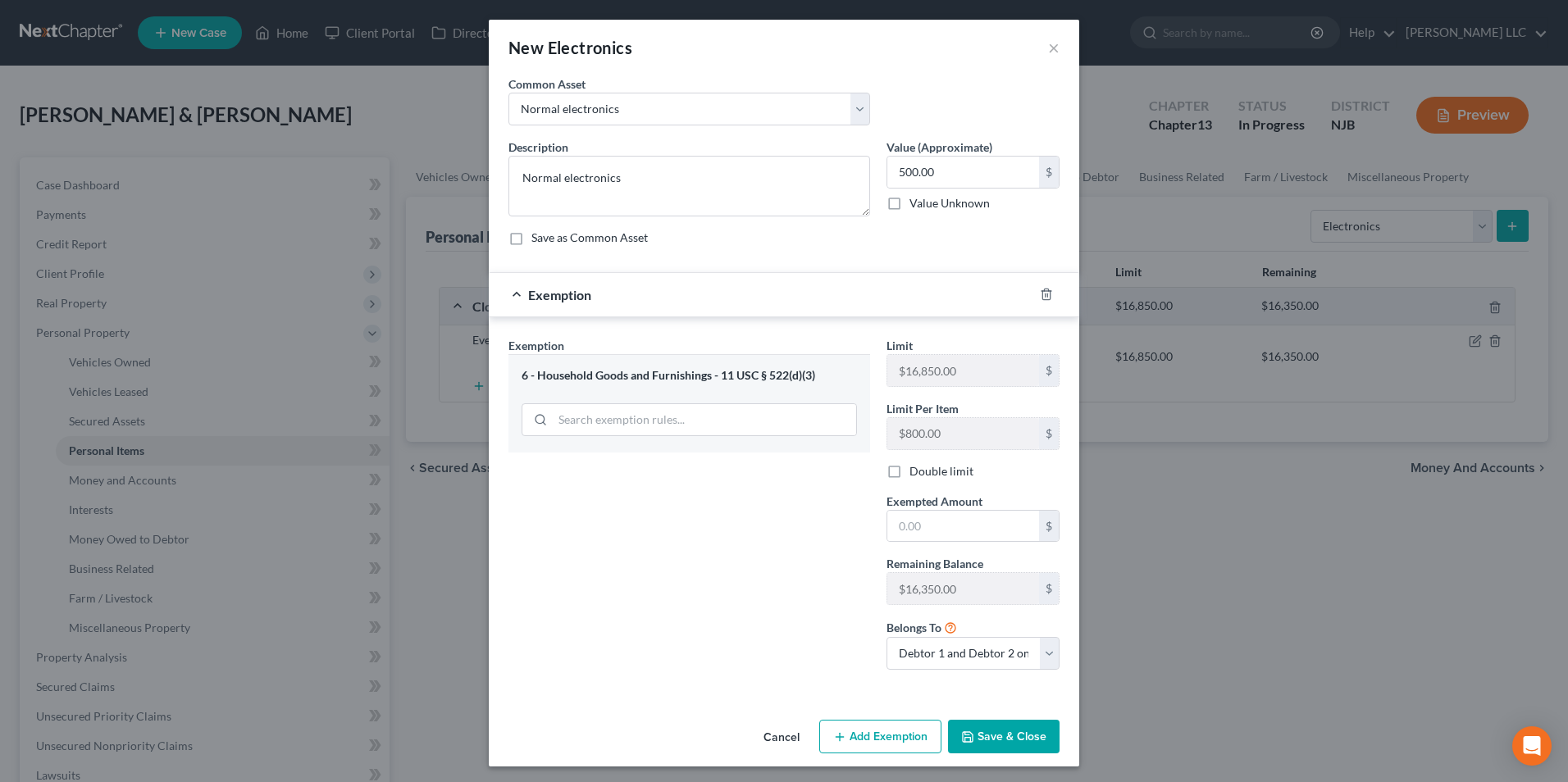
click at [1009, 737] on button "Save & Close" at bounding box center [1003, 737] width 112 height 34
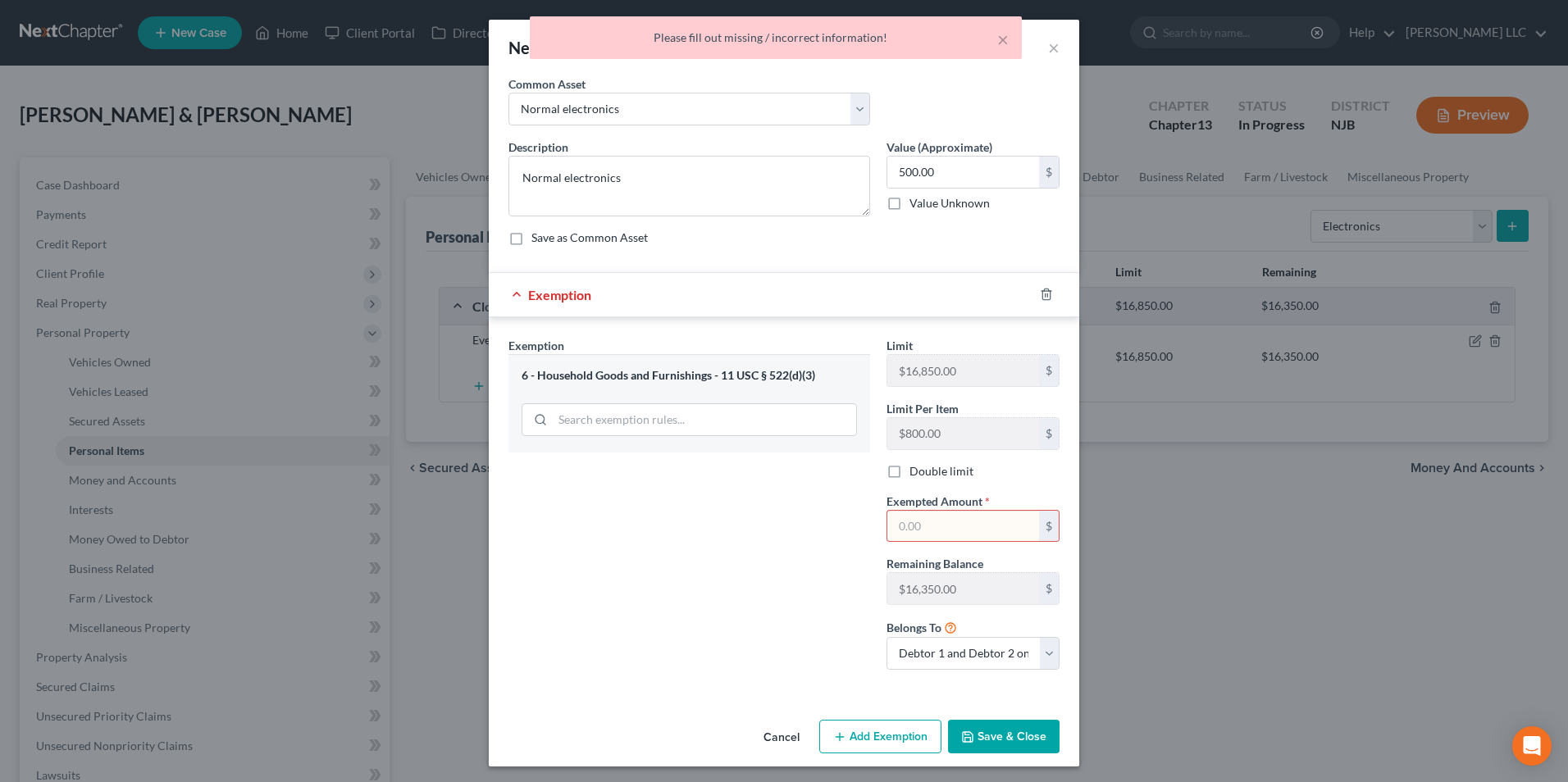
click at [974, 522] on input "text" at bounding box center [963, 526] width 152 height 31
type input "500"
click at [1002, 736] on button "Save & Close" at bounding box center [1003, 737] width 112 height 34
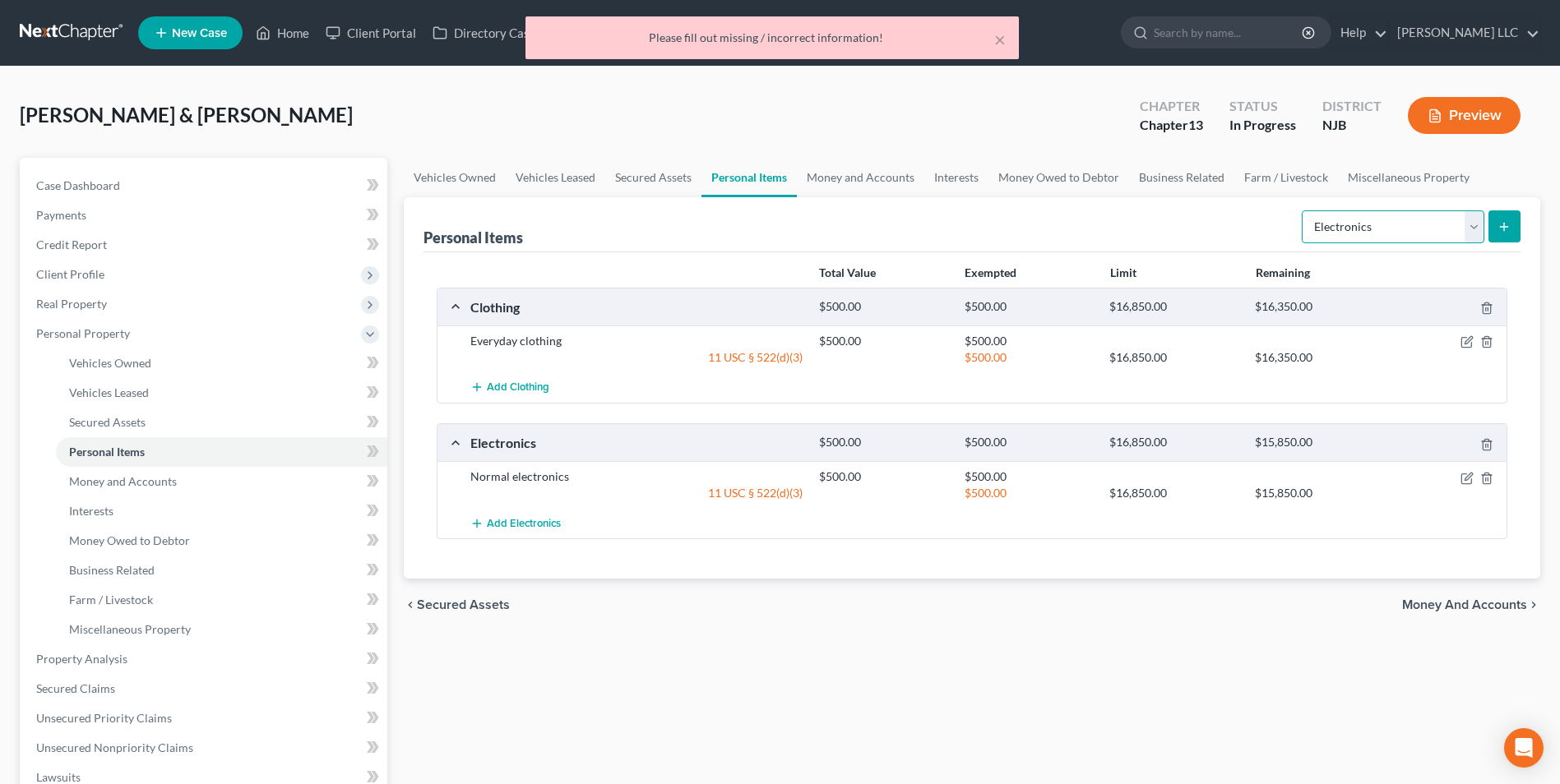
click at [1421, 227] on select "Select Item Type Clothing Collectibles Of Value Electronics Firearms Household …" at bounding box center [1392, 227] width 182 height 33
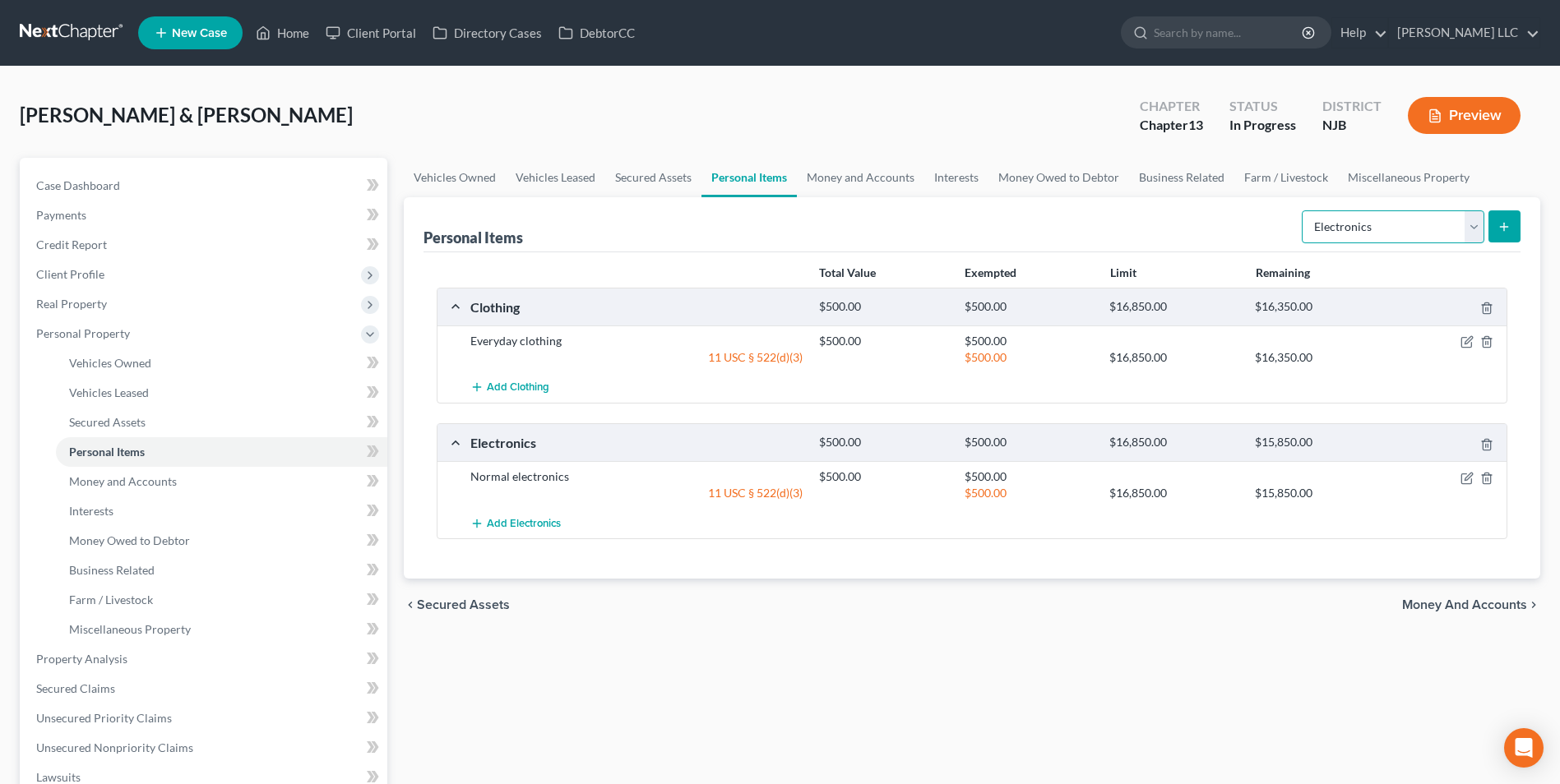
select select "household_goods"
click at [1303, 211] on select "Select Item Type Clothing Collectibles Of Value Electronics Firearms Household …" at bounding box center [1392, 227] width 182 height 33
click at [1509, 223] on icon "submit" at bounding box center [1503, 226] width 13 height 13
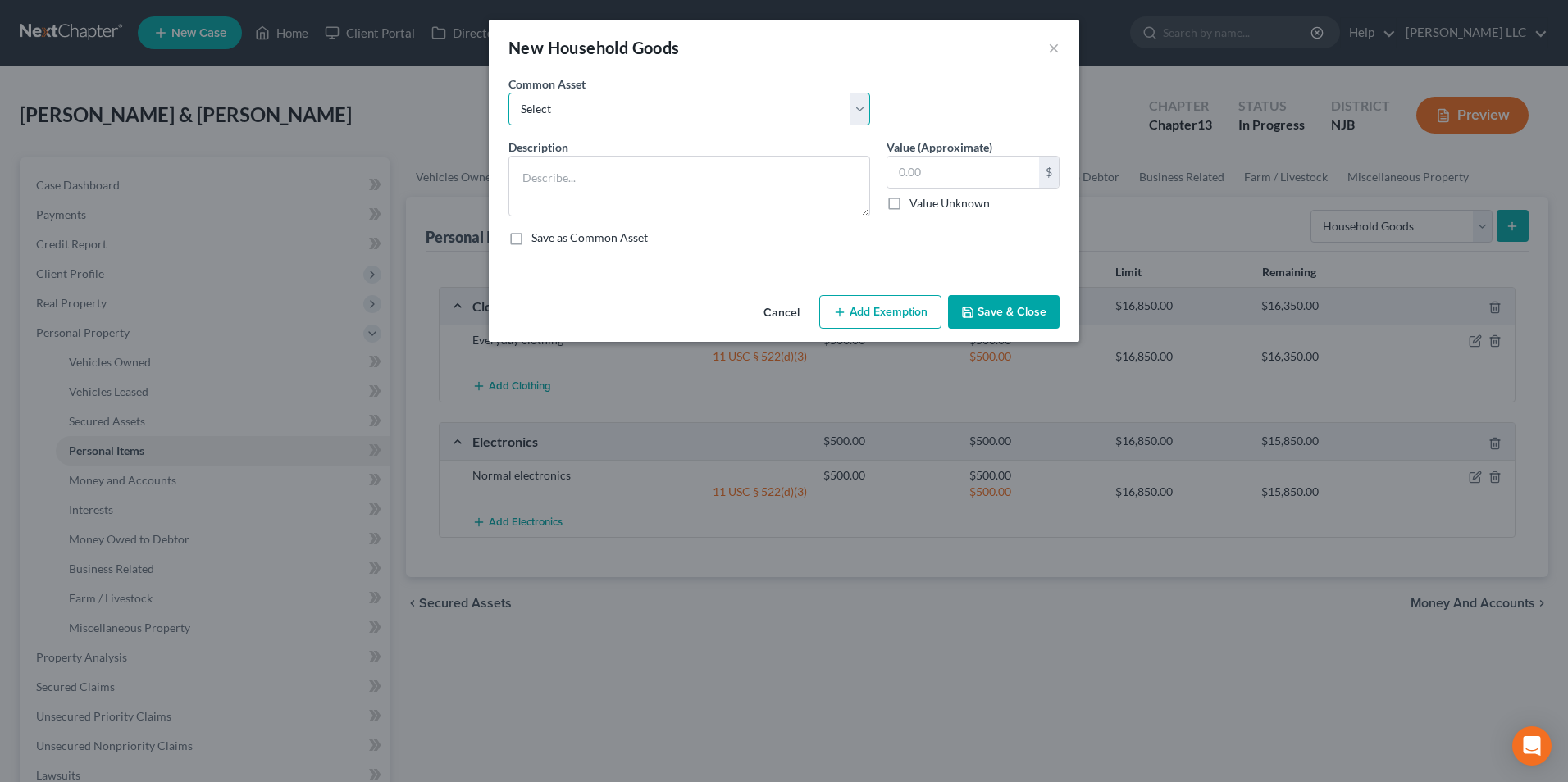
drag, startPoint x: 792, startPoint y: 116, endPoint x: 767, endPoint y: 123, distance: 26.0
click at [792, 116] on select "Select Normal household goods" at bounding box center [689, 109] width 362 height 32
select select "0"
click at [508, 93] on select "Select Normal household goods" at bounding box center [689, 109] width 362 height 32
type textarea "Normal household goods"
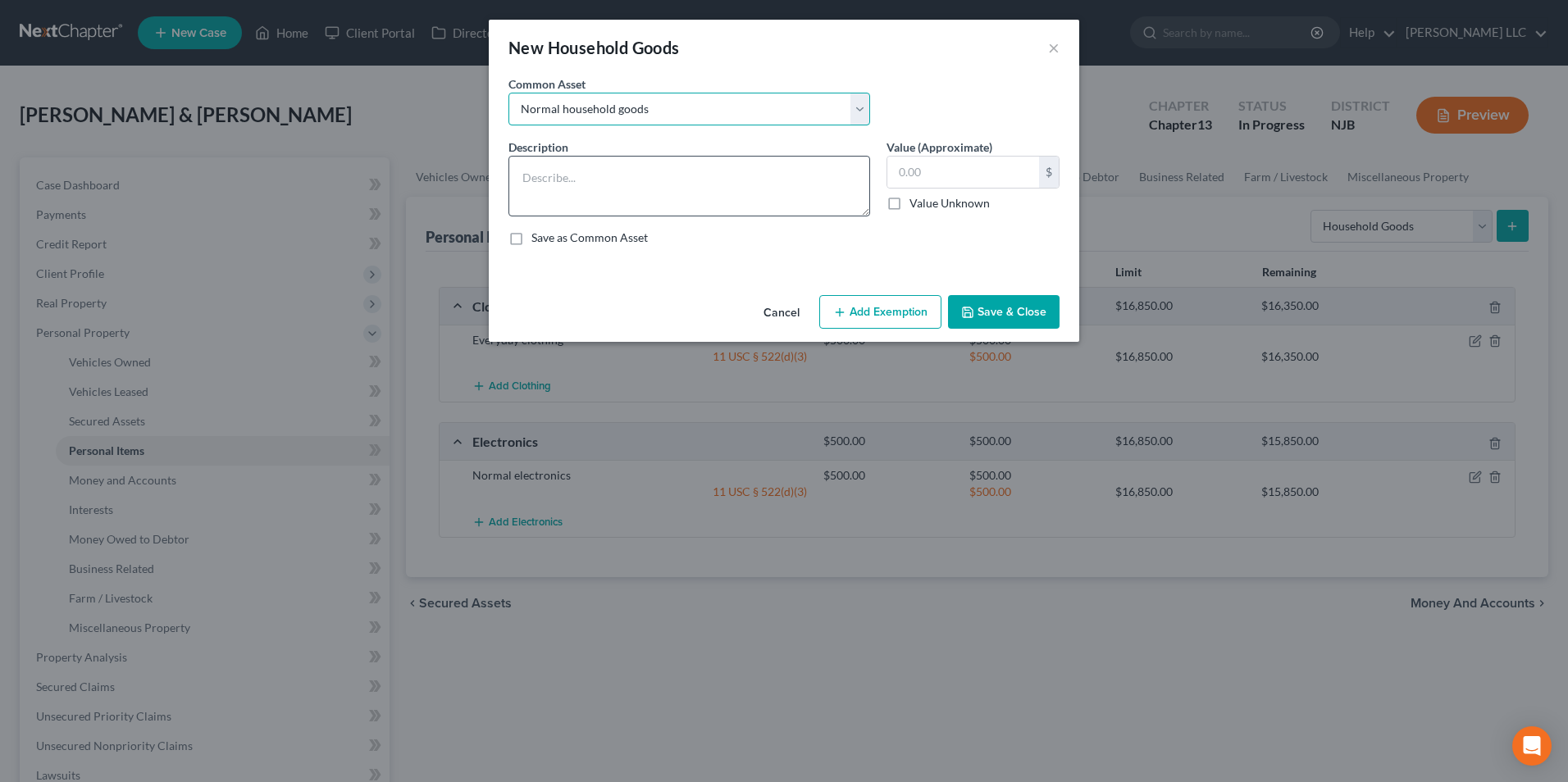
type input "1,500.00"
click at [881, 318] on button "Add Exemption" at bounding box center [880, 312] width 122 height 34
select select "2"
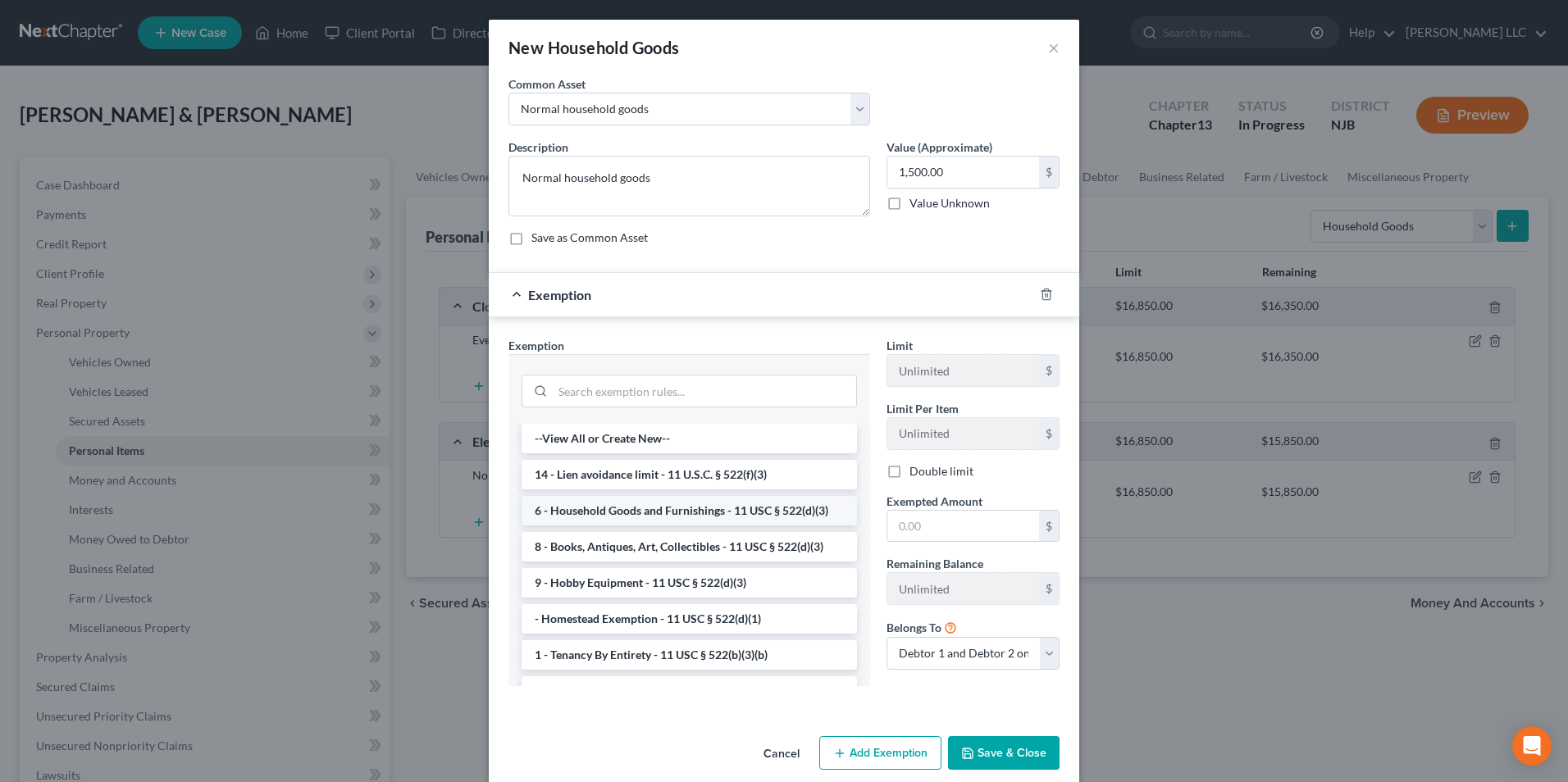
click at [635, 515] on li "6 - Household Goods and Furnishings - 11 USC § 522(d)(3)" at bounding box center [689, 511] width 336 height 30
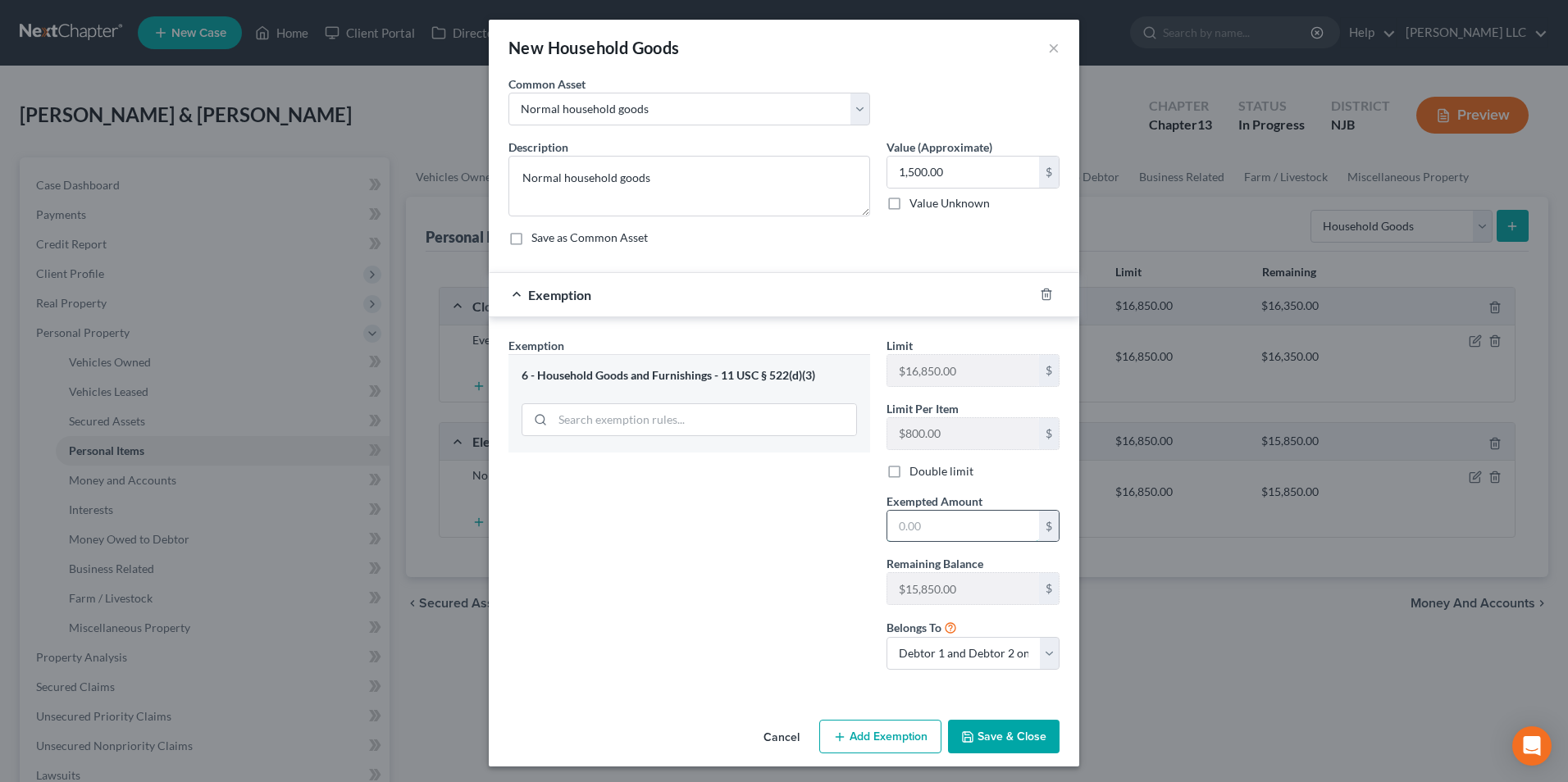
click at [901, 528] on input "text" at bounding box center [963, 526] width 152 height 31
type input "1,500"
click at [992, 738] on button "Save & Close" at bounding box center [1003, 737] width 112 height 34
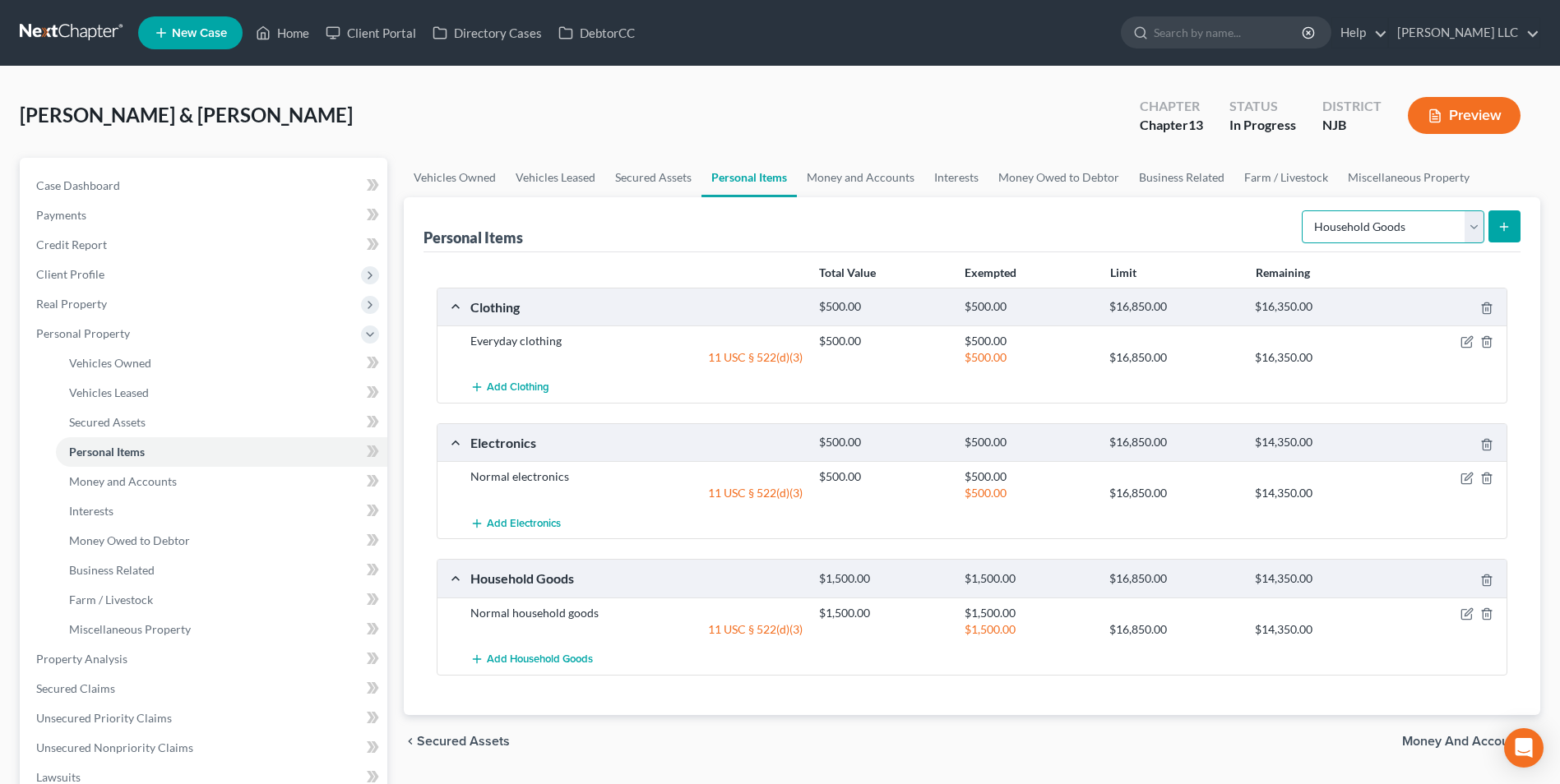
click at [1476, 225] on select "Select Item Type Clothing Collectibles Of Value Electronics Firearms Household …" at bounding box center [1392, 227] width 182 height 33
select select "jewelry"
click at [1303, 211] on select "Select Item Type Clothing Collectibles Of Value Electronics Firearms Household …" at bounding box center [1392, 227] width 182 height 33
click at [1474, 230] on select "Select Item Type Clothing Collectibles Of Value Electronics Firearms Household …" at bounding box center [1392, 227] width 182 height 33
click at [1115, 226] on div "Personal Items Select Item Type Clothing Collectibles Of Value Electronics Fire…" at bounding box center [972, 224] width 1097 height 55
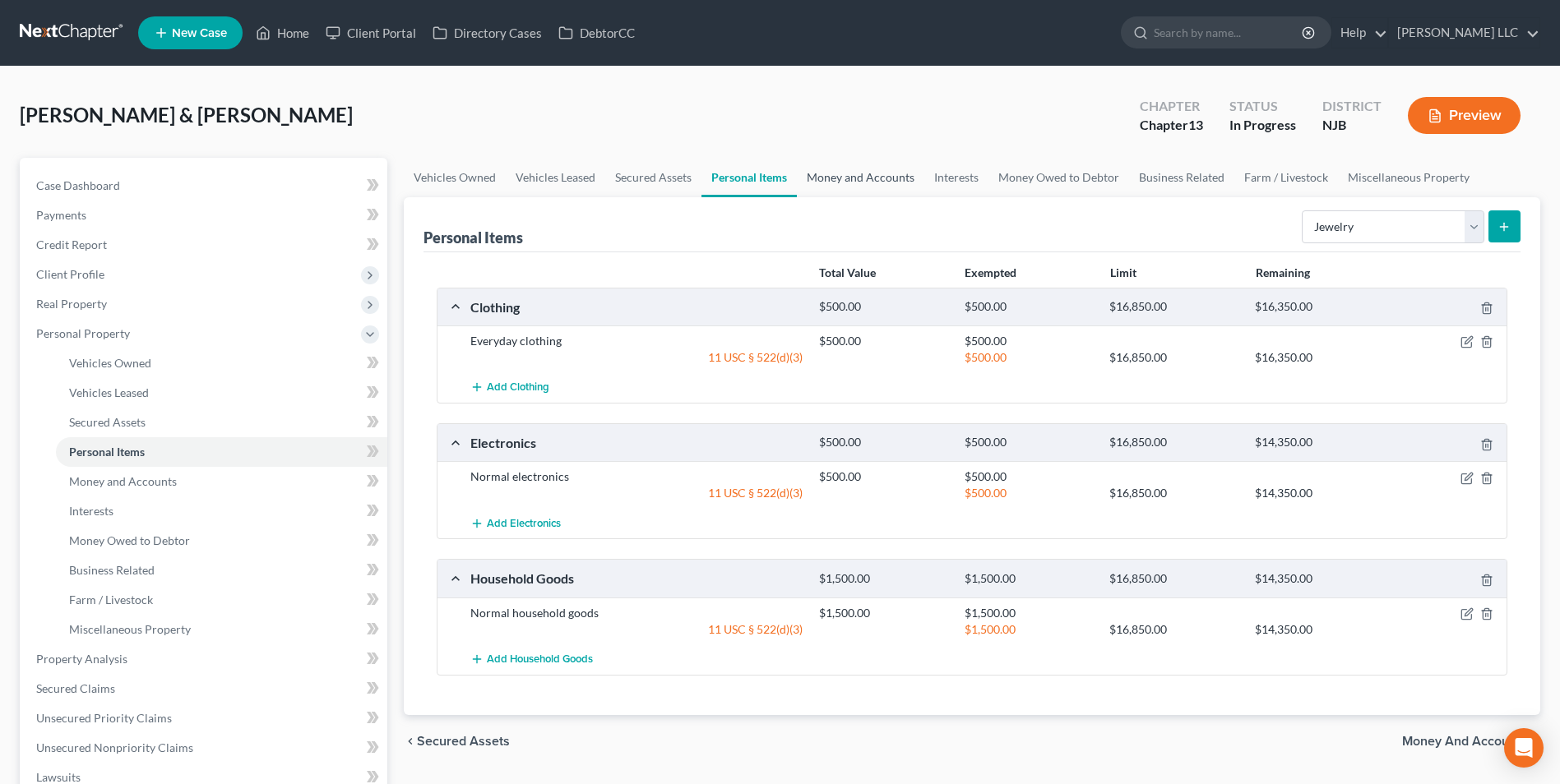
click at [871, 183] on link "Money and Accounts" at bounding box center [860, 177] width 128 height 39
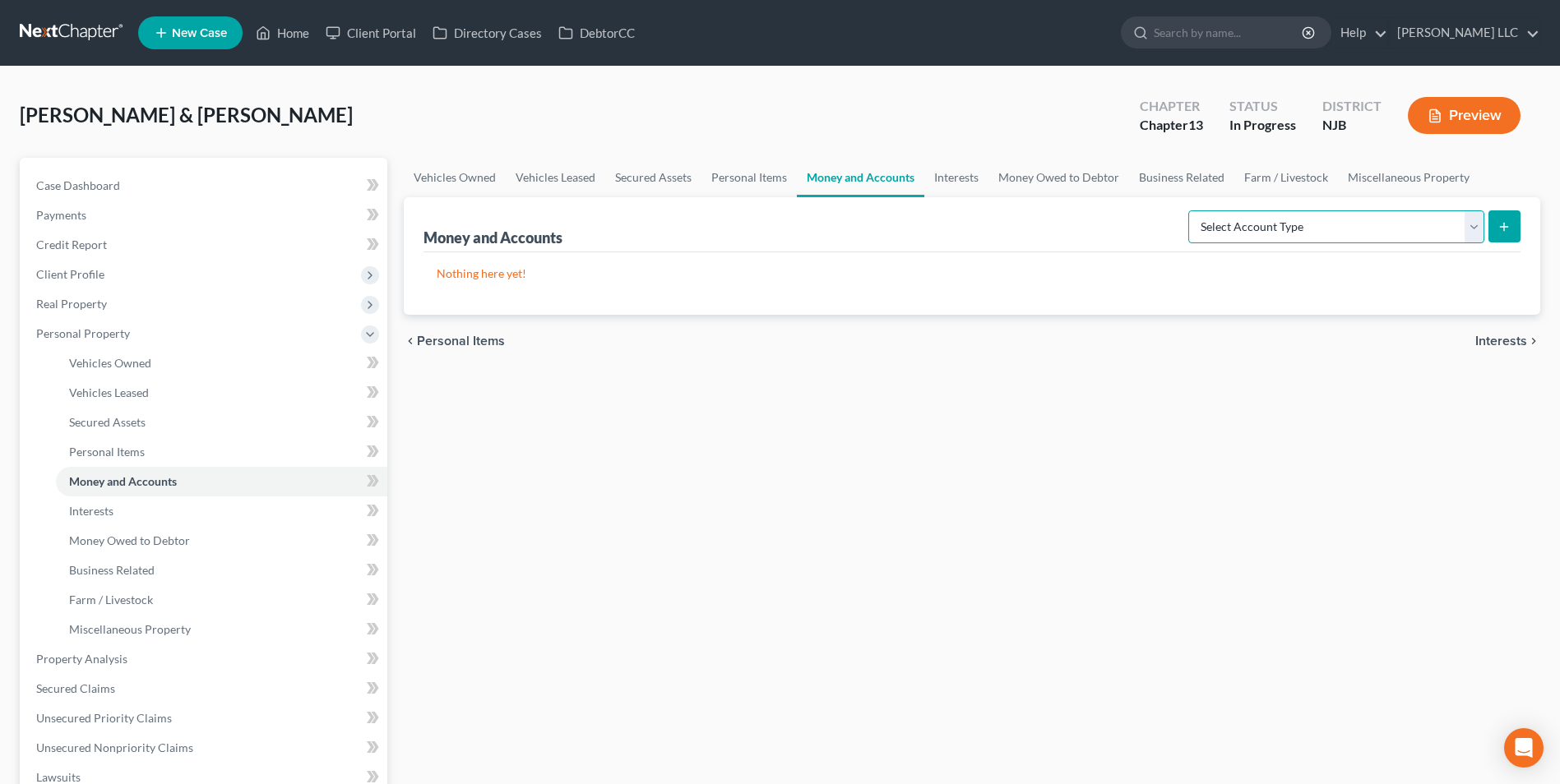
click at [1474, 228] on select "Select Account Type Brokerage Cash on Hand Certificates of Deposit Checking Acc…" at bounding box center [1337, 227] width 296 height 33
select select "checking"
click at [1192, 211] on select "Select Account Type Brokerage Cash on Hand Certificates of Deposit Checking Acc…" at bounding box center [1337, 227] width 296 height 33
click at [1504, 227] on line "submit" at bounding box center [1504, 227] width 8 height 0
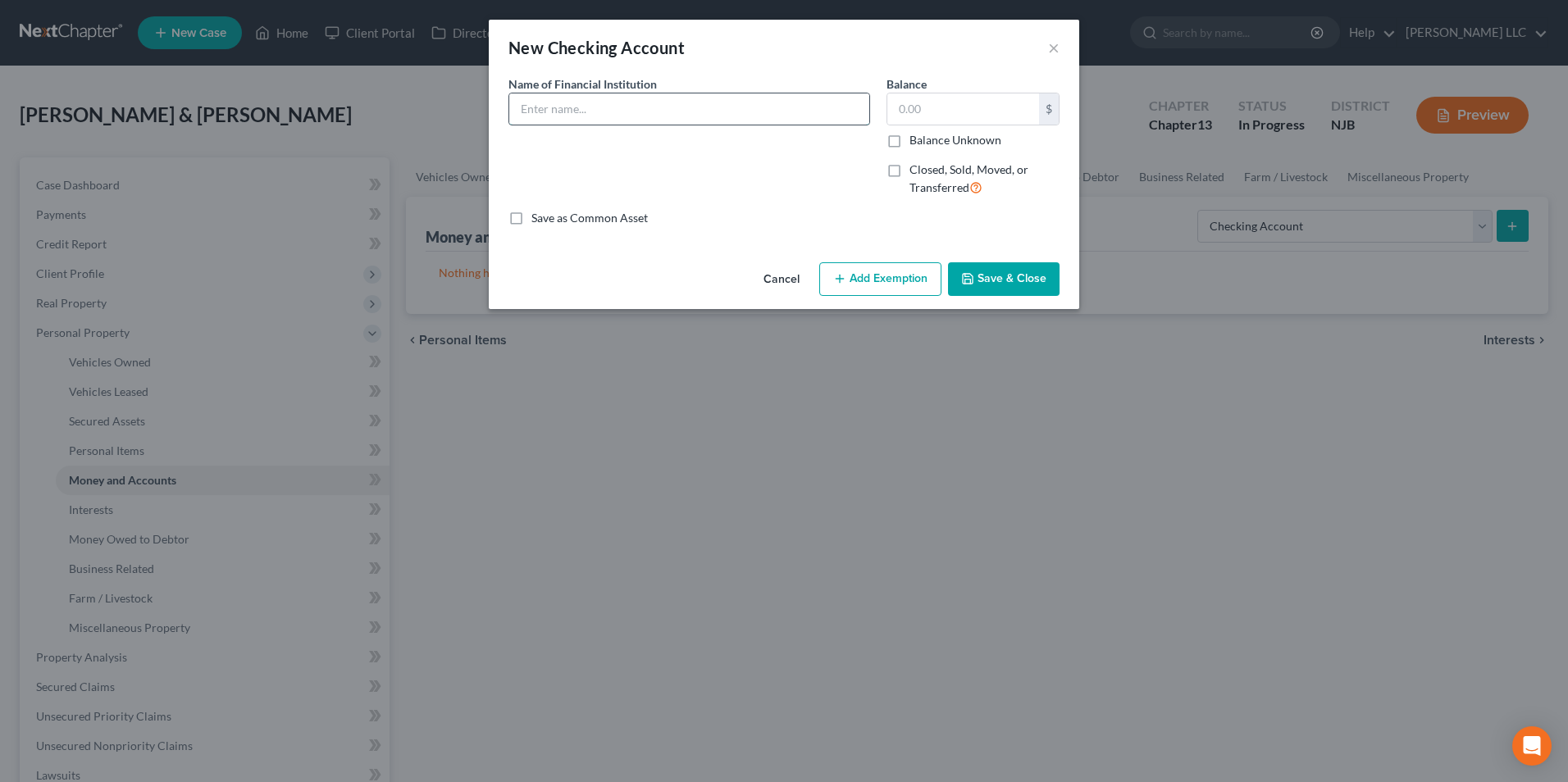
click at [677, 102] on input "text" at bounding box center [689, 108] width 360 height 31
type input "WSFS"
click at [918, 108] on input "text" at bounding box center [963, 108] width 152 height 31
type input "1,000"
click at [846, 282] on icon "button" at bounding box center [840, 278] width 13 height 13
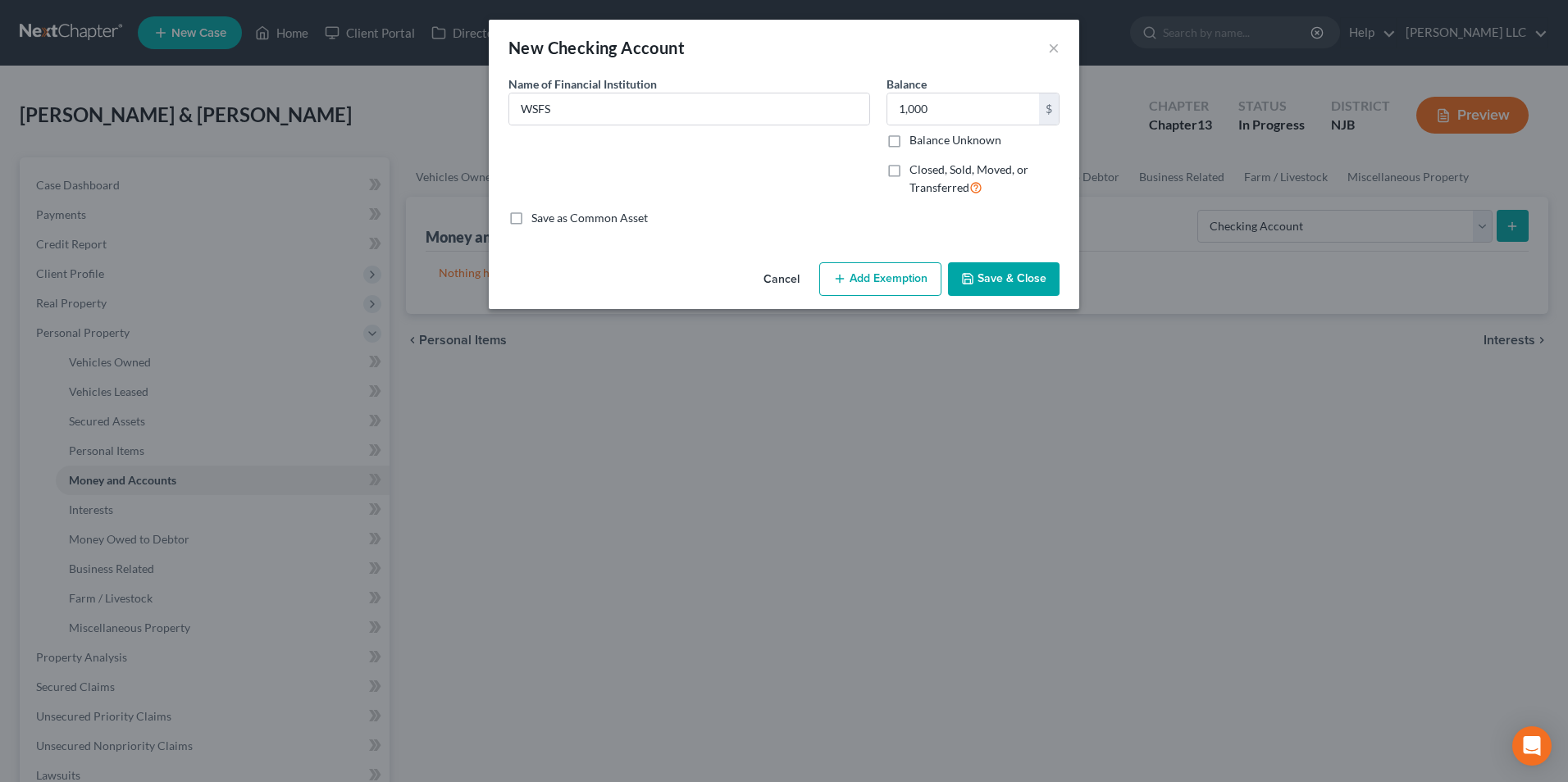
select select "2"
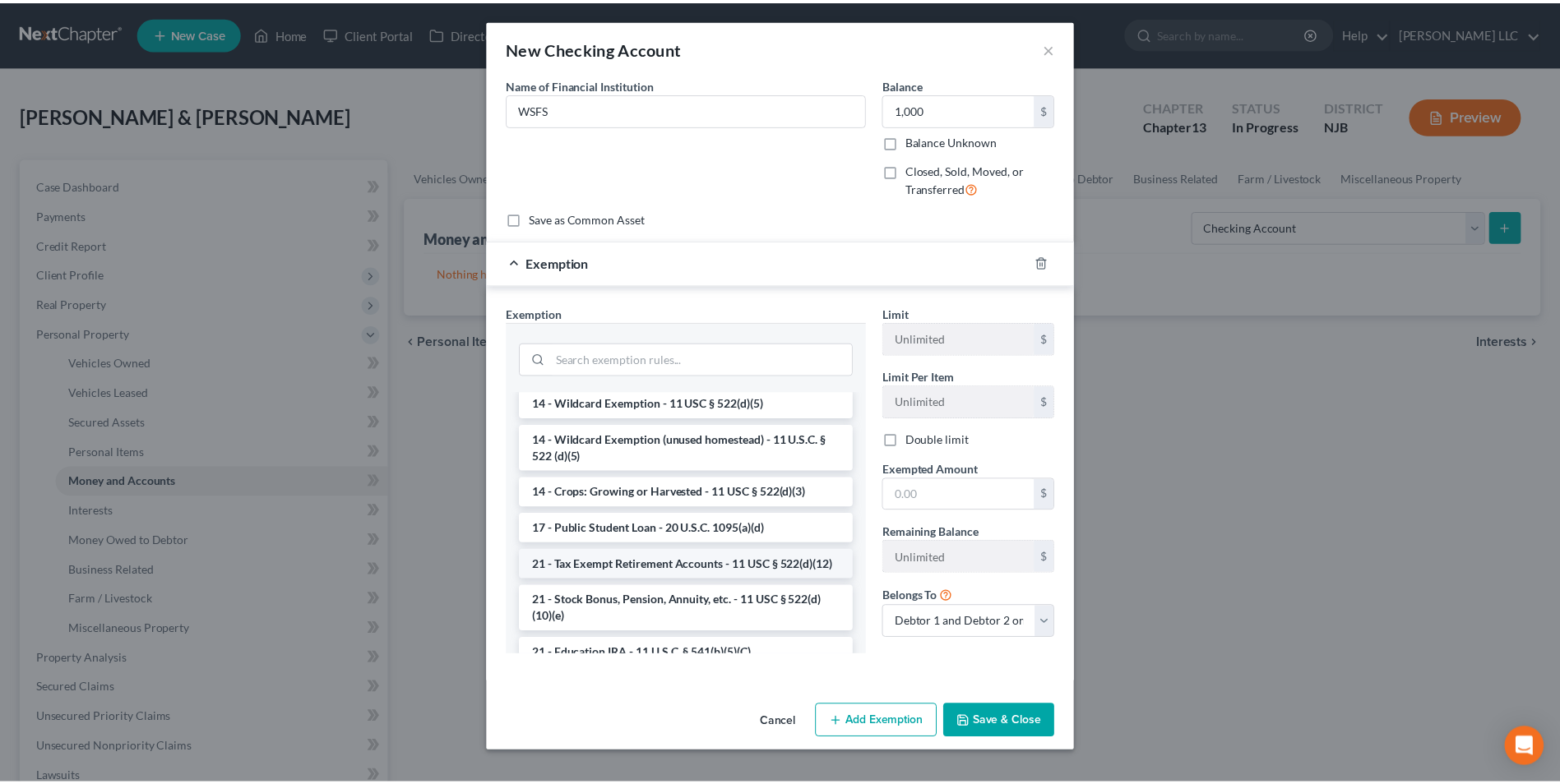
scroll to position [329, 0]
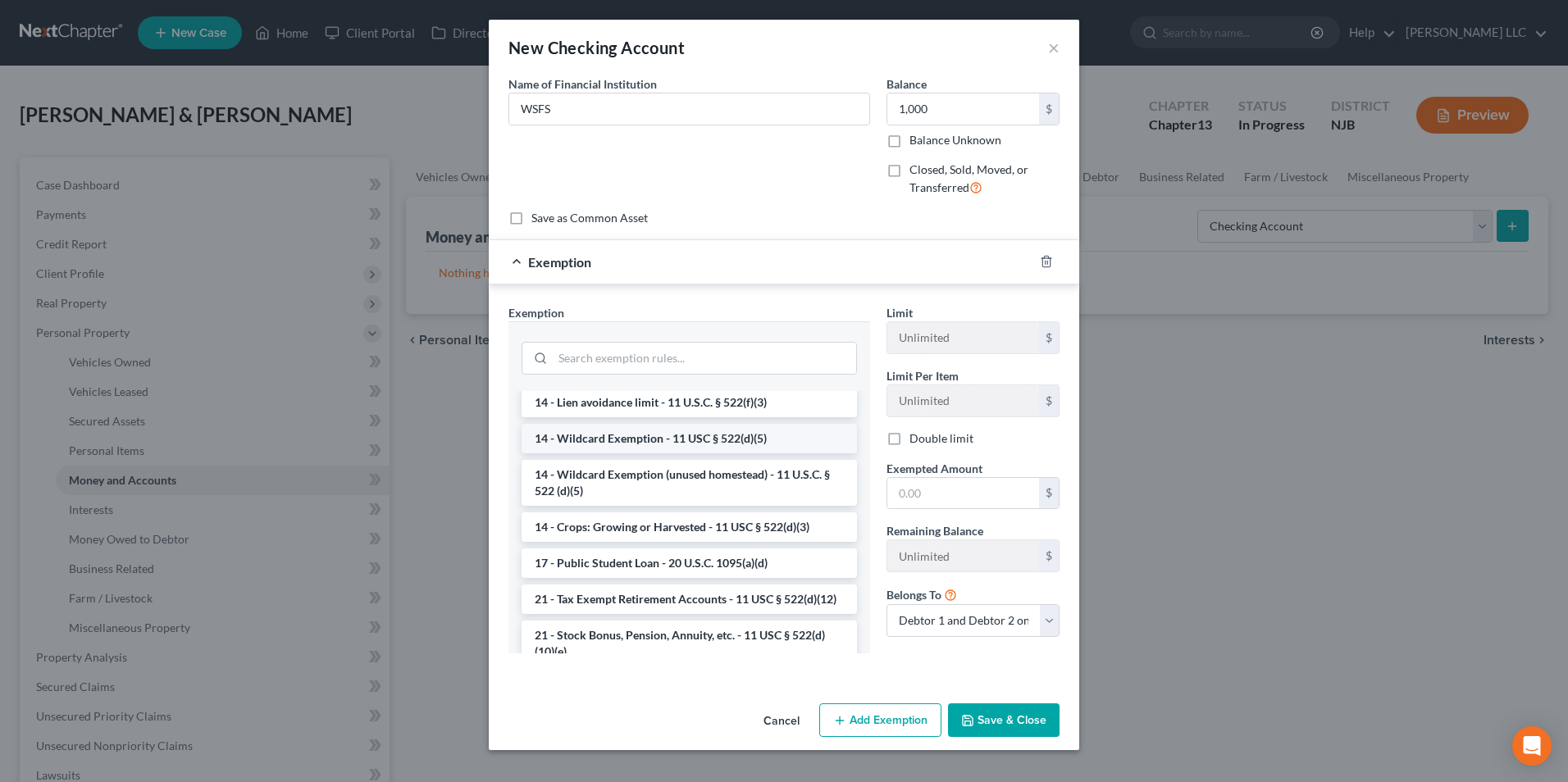
click at [641, 444] on li "14 - Wildcard Exemption - 11 USC § 522(d)(5)" at bounding box center [689, 439] width 336 height 30
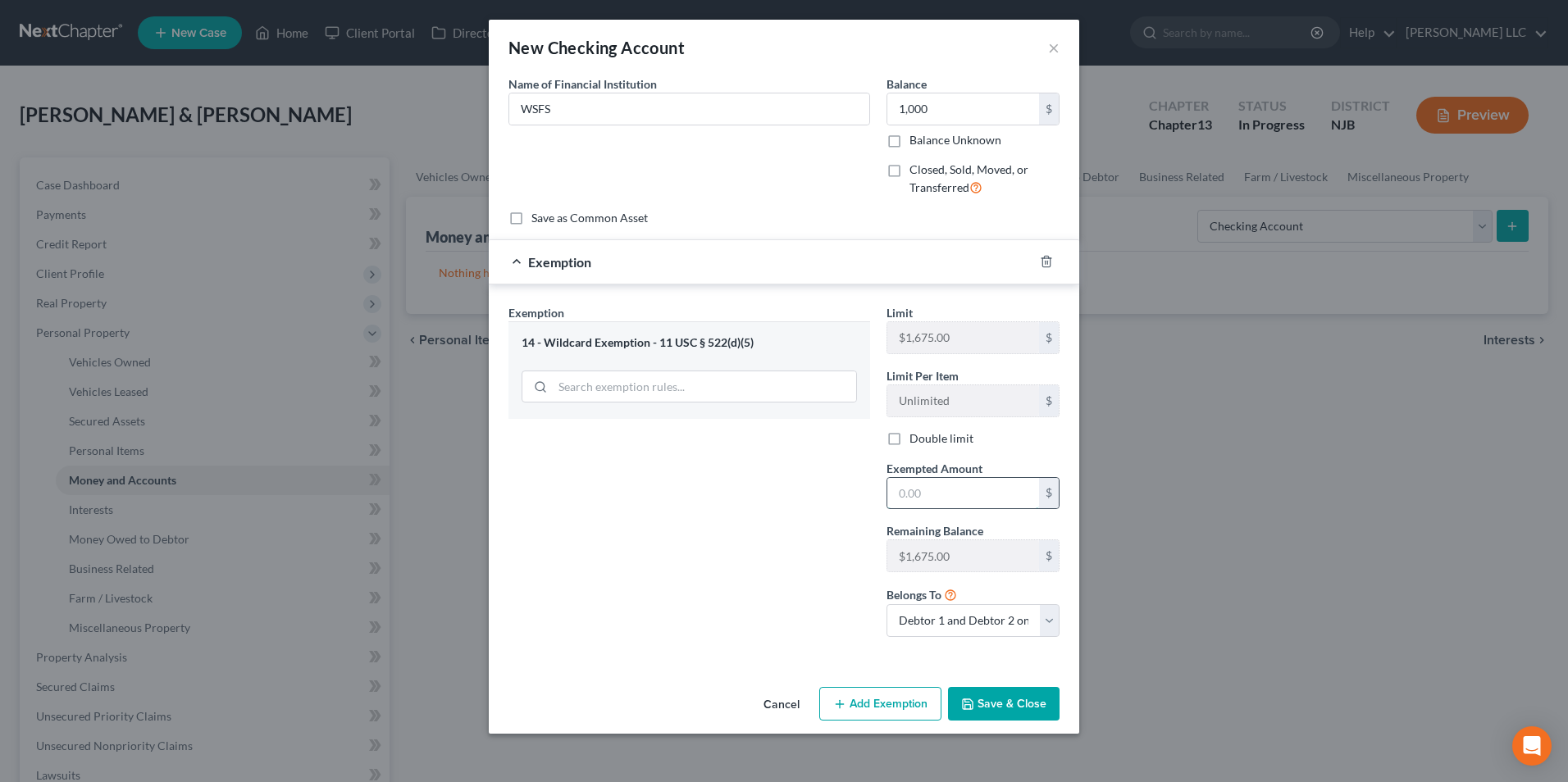
click at [946, 497] on input "text" at bounding box center [963, 493] width 152 height 31
type input "1,000"
click at [1020, 709] on button "Save & Close" at bounding box center [1003, 704] width 112 height 34
